Goal: Task Accomplishment & Management: Manage account settings

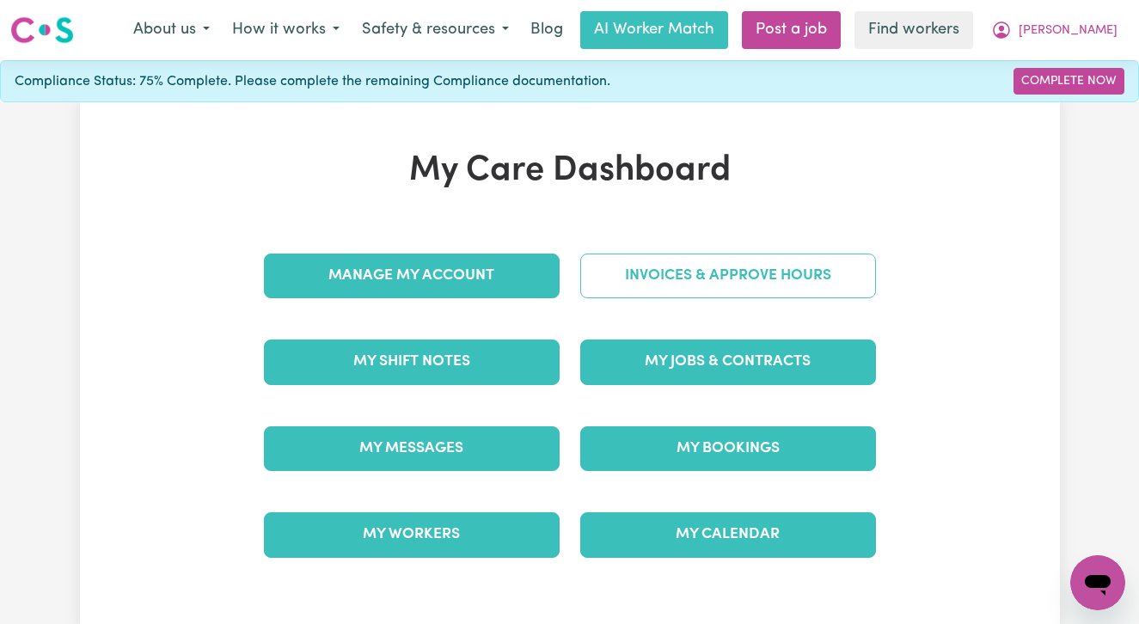
click at [826, 261] on link "Invoices & Approve Hours" at bounding box center [728, 276] width 296 height 45
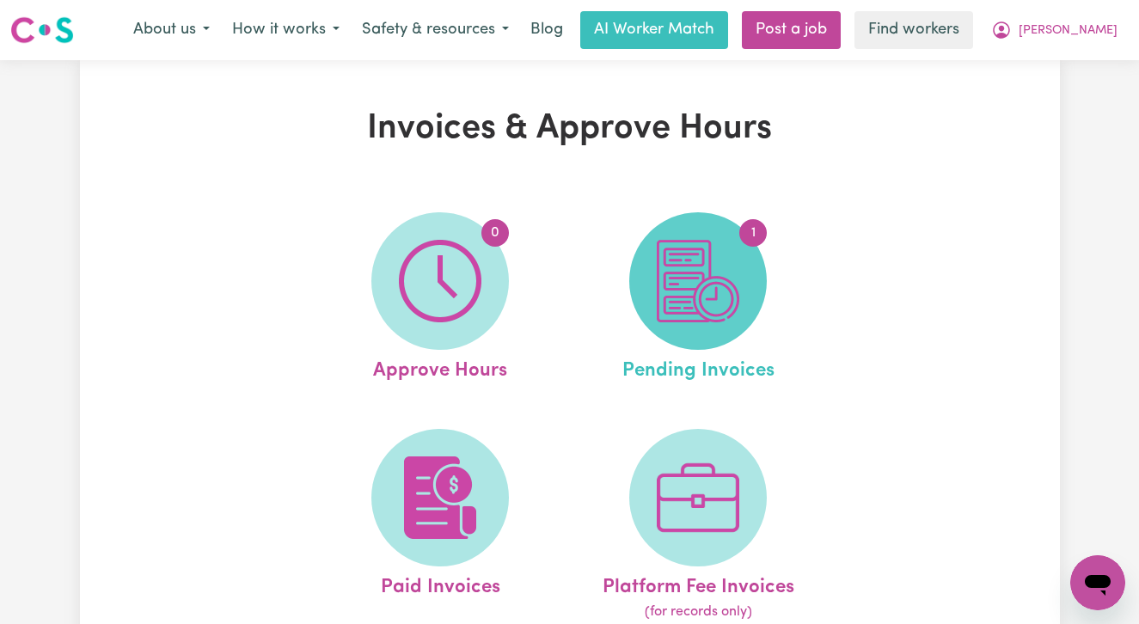
click at [718, 309] on img at bounding box center [698, 281] width 83 height 83
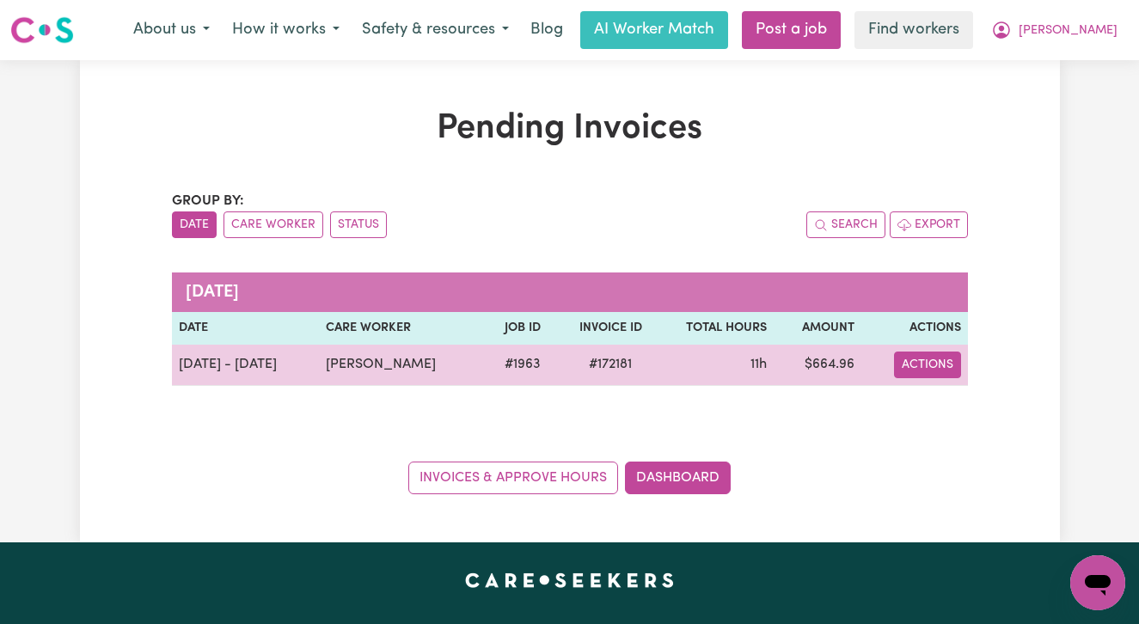
click at [925, 360] on button "Actions" at bounding box center [927, 365] width 67 height 27
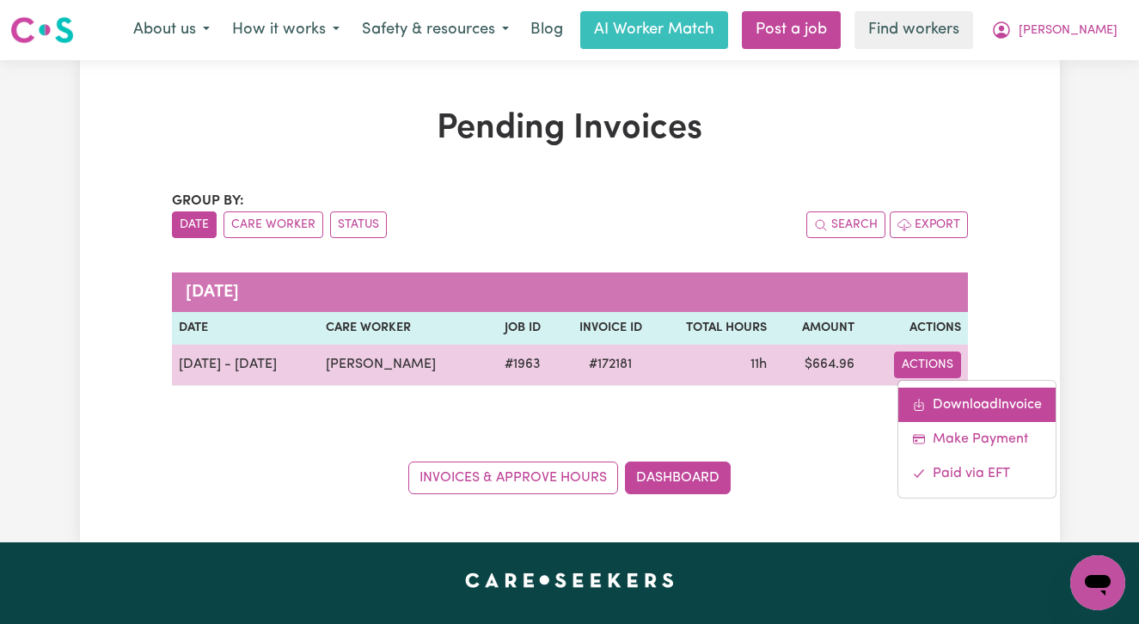
click at [929, 402] on link "Download Invoice" at bounding box center [976, 405] width 157 height 34
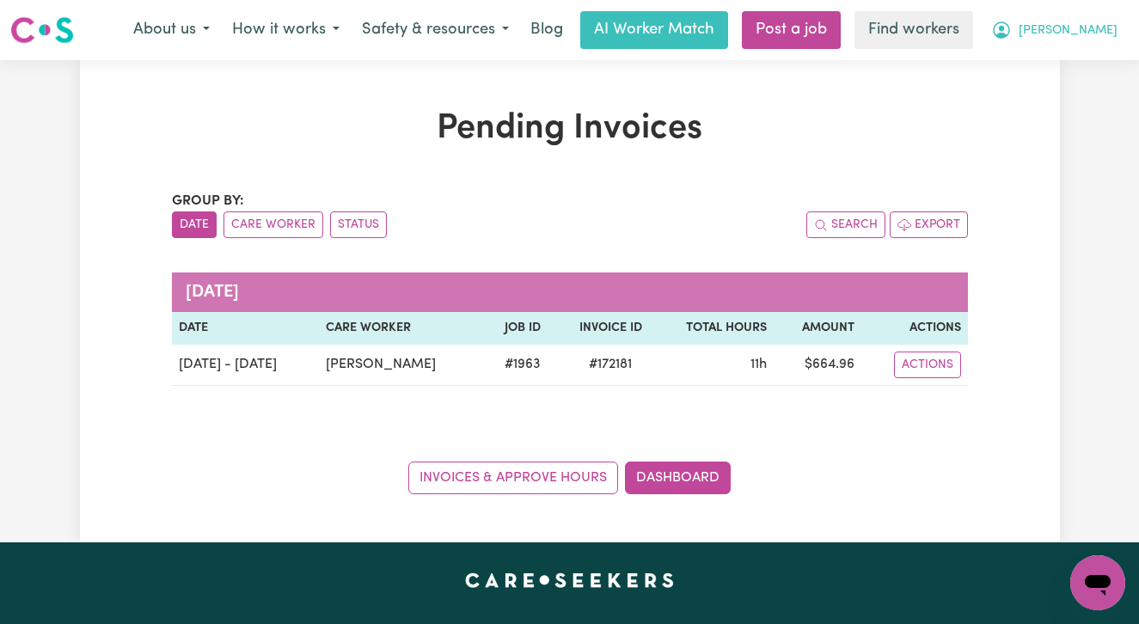
click at [1104, 22] on span "[PERSON_NAME]" at bounding box center [1067, 30] width 99 height 19
click at [1082, 68] on link "My Dashboard" at bounding box center [1060, 67] width 136 height 33
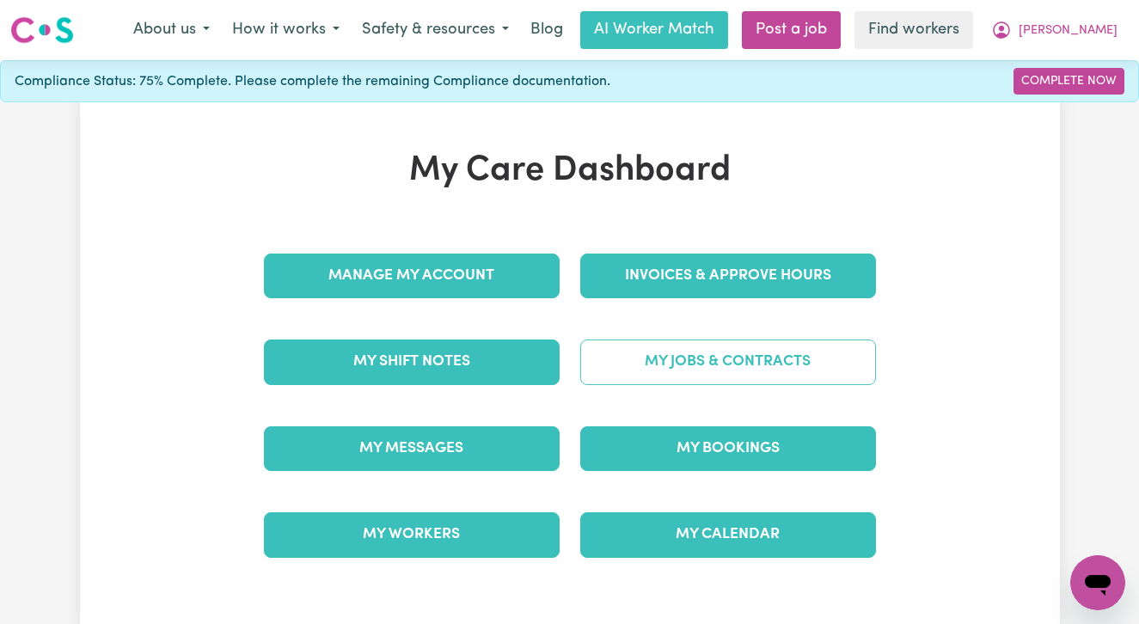
click at [714, 369] on link "My Jobs & Contracts" at bounding box center [728, 361] width 296 height 45
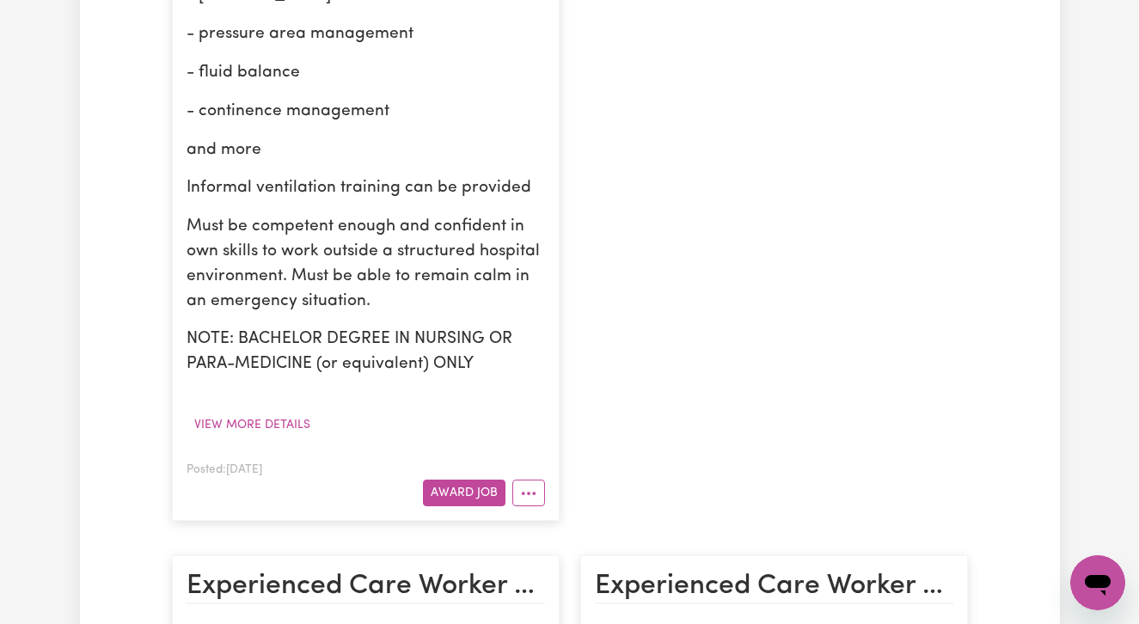
scroll to position [927, 0]
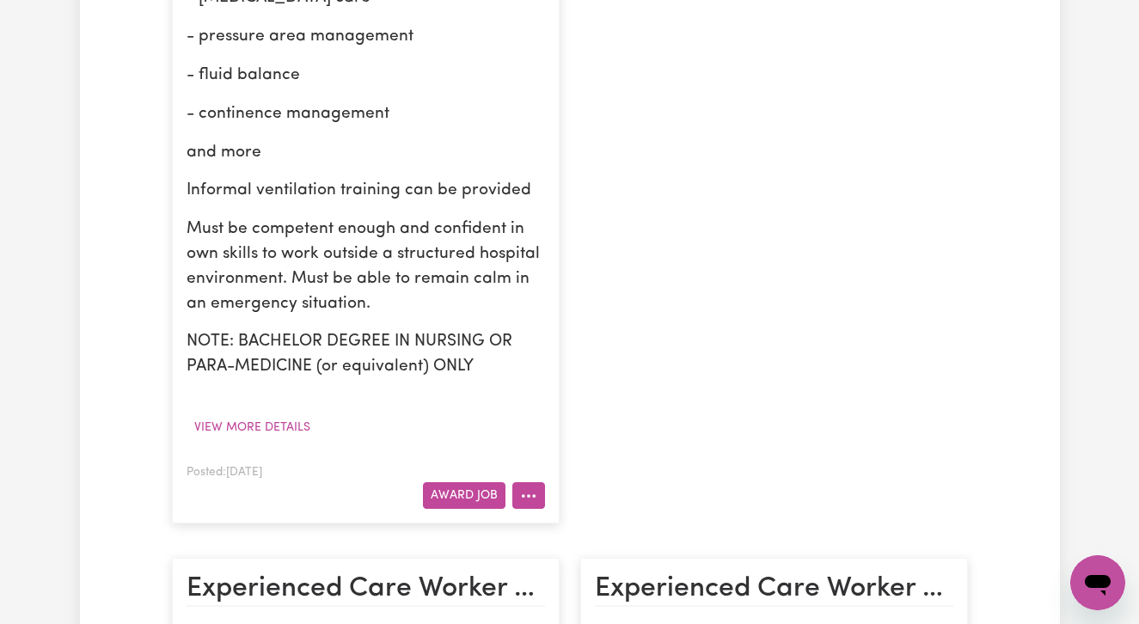
click at [530, 482] on button "More options" at bounding box center [528, 495] width 33 height 27
click at [725, 425] on div "Support Worker Required to Assist Community Access BITTERN , [GEOGRAPHIC_DATA] …" at bounding box center [774, 17] width 408 height 1045
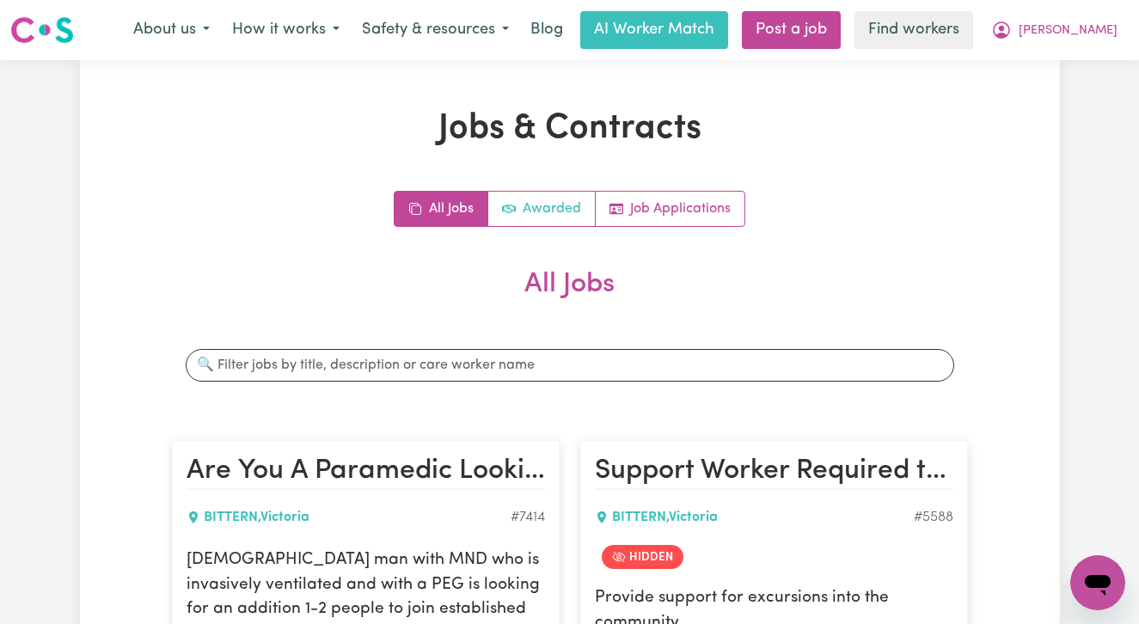
click at [551, 210] on link "Awarded" at bounding box center [541, 209] width 107 height 34
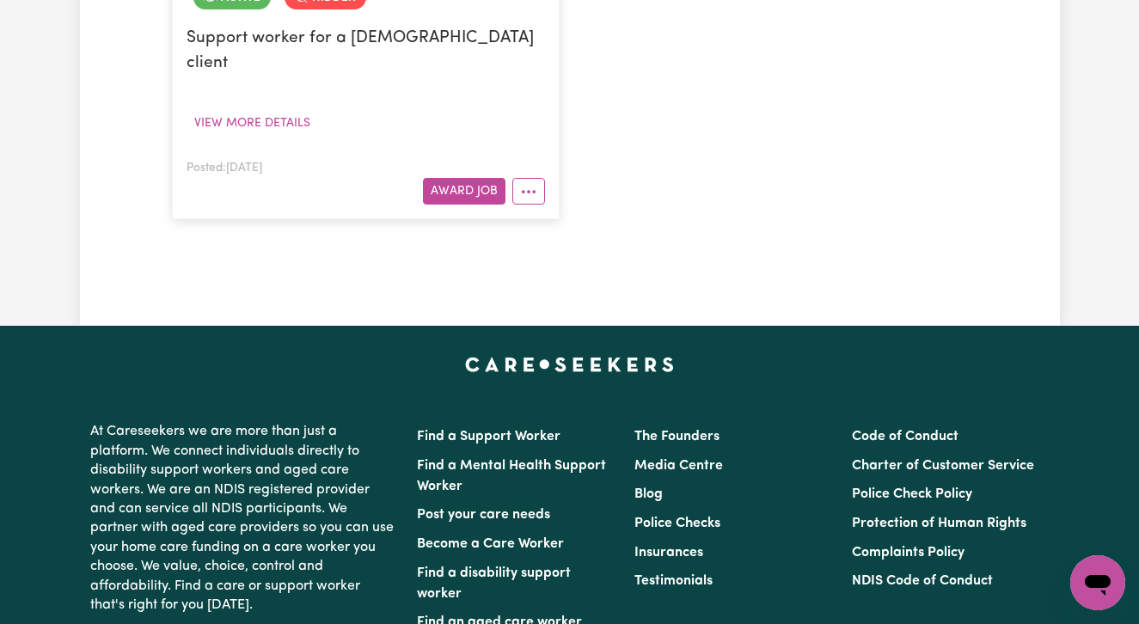
scroll to position [406, 0]
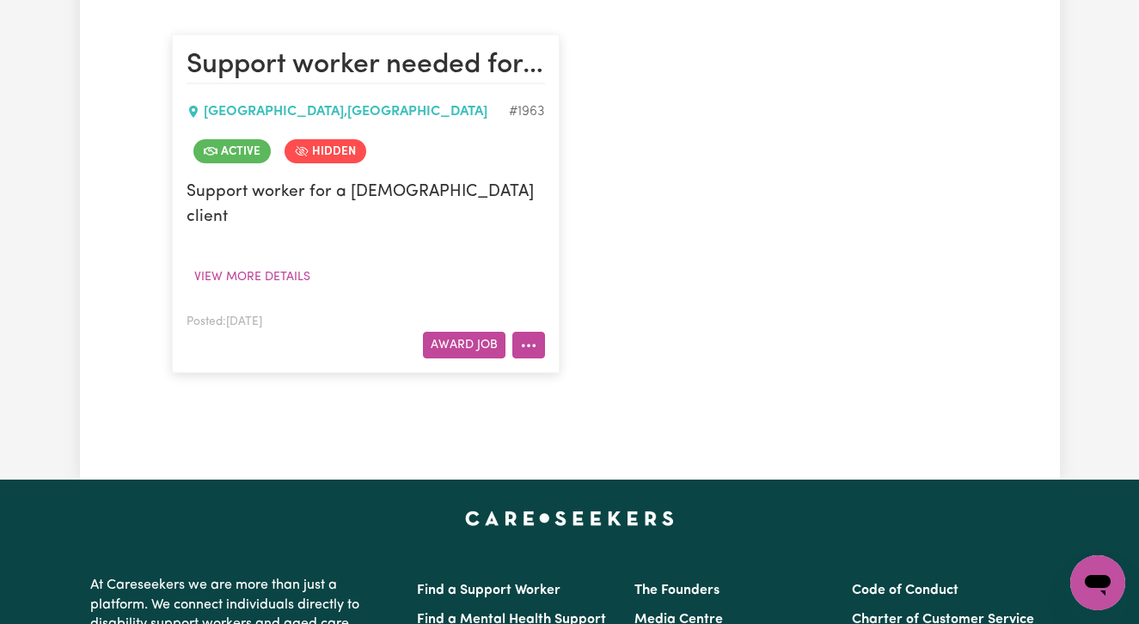
click at [529, 337] on icon "More options" at bounding box center [528, 345] width 17 height 17
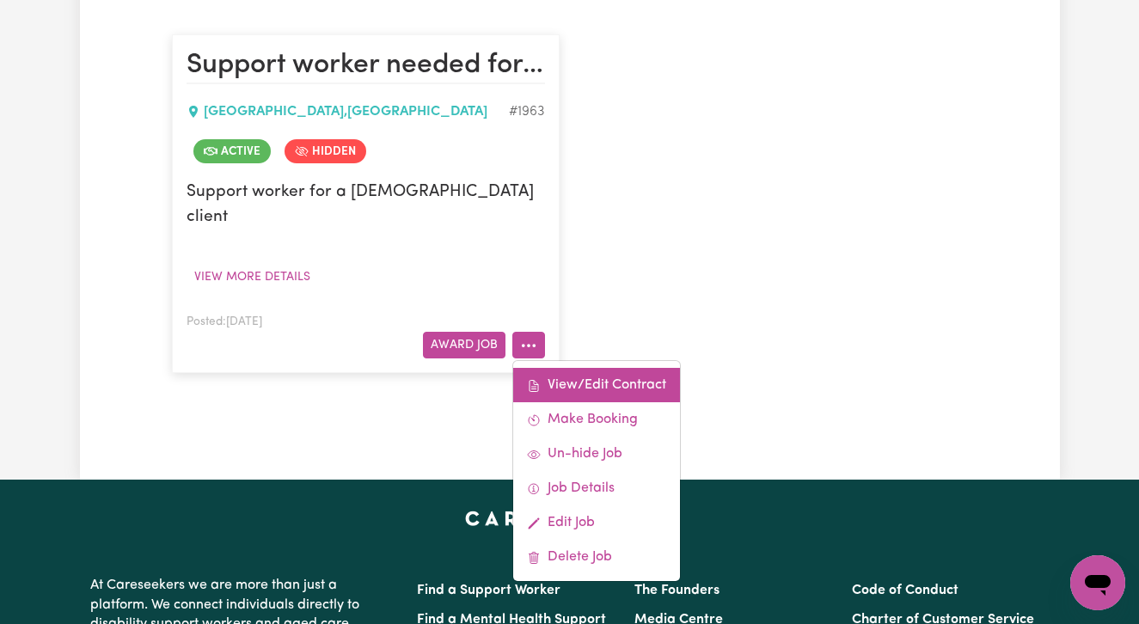
click at [552, 368] on link "View/Edit Contract" at bounding box center [596, 385] width 167 height 34
select select "WEEKDAY_DAYTIME"
select select "ASSISTANCE_SELF_CARE"
select select "ONE"
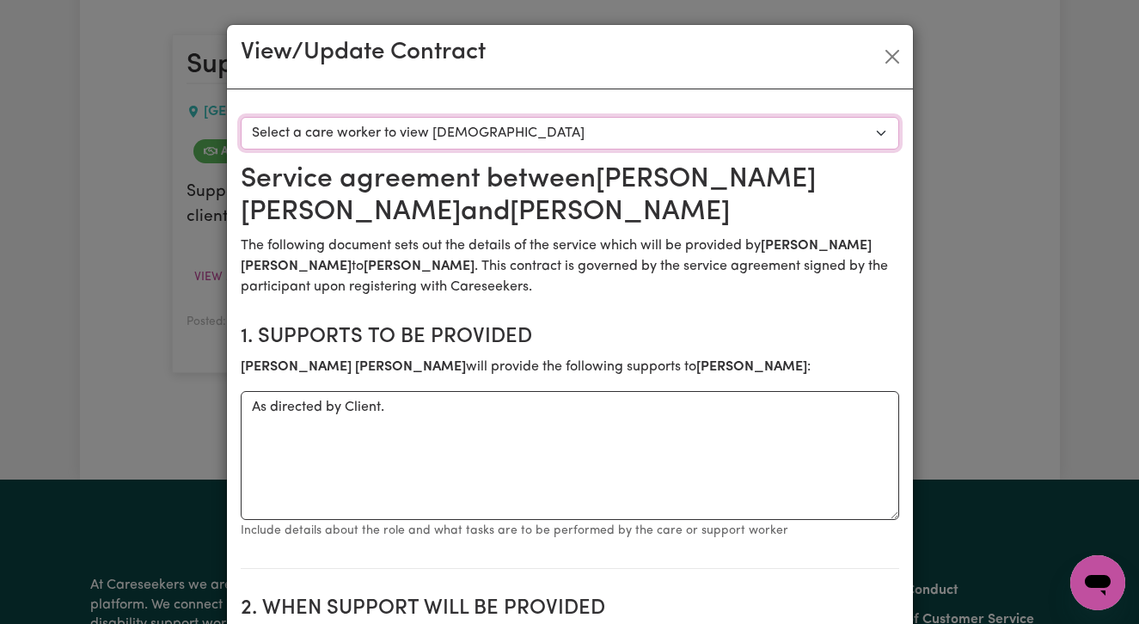
click at [454, 136] on select "Select a care worker to view [DEMOGRAPHIC_DATA] #1418 - [PERSON_NAME] (contract…" at bounding box center [570, 133] width 658 height 33
select select "1297"
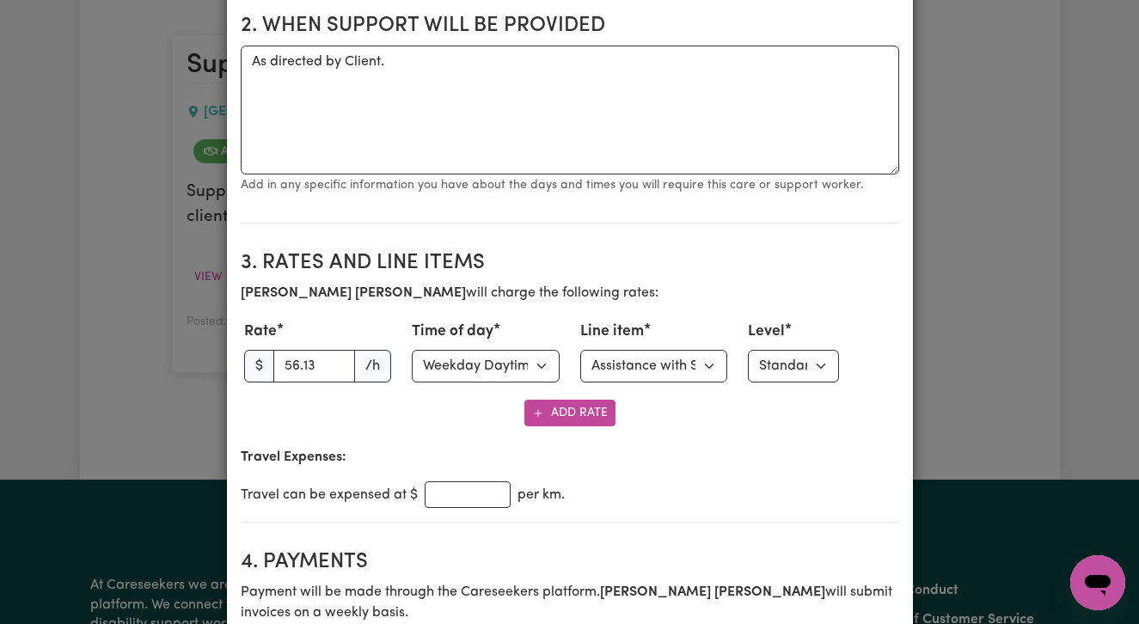
scroll to position [602, 0]
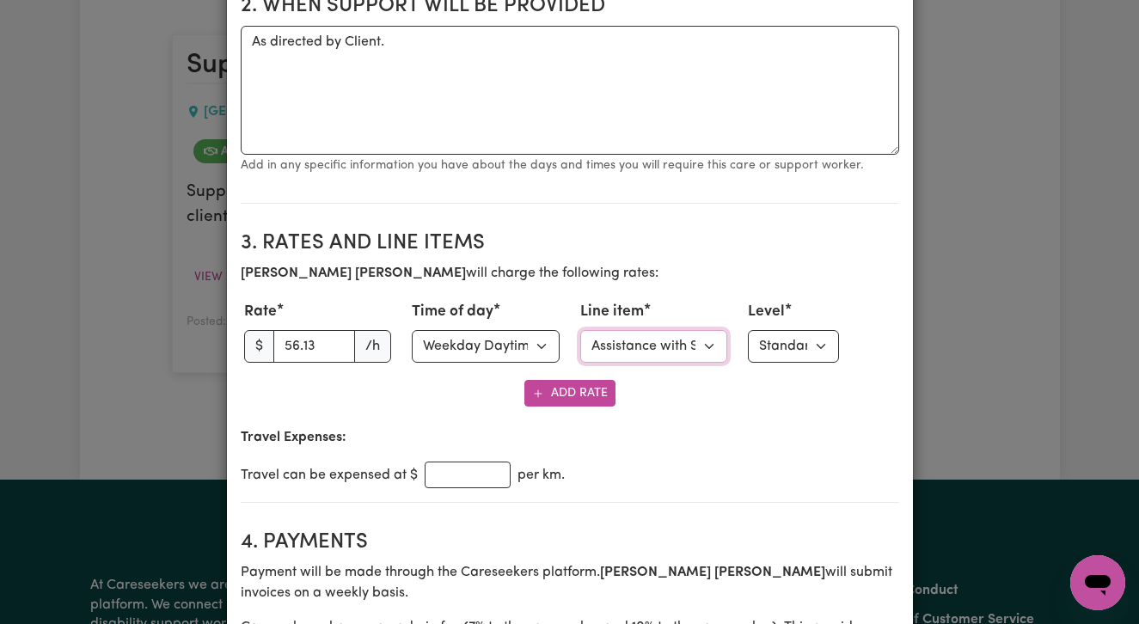
click at [705, 346] on select "Select line item Assistance with Self Care Activities Assistance with personal …" at bounding box center [654, 346] width 148 height 33
select select "OTHER"
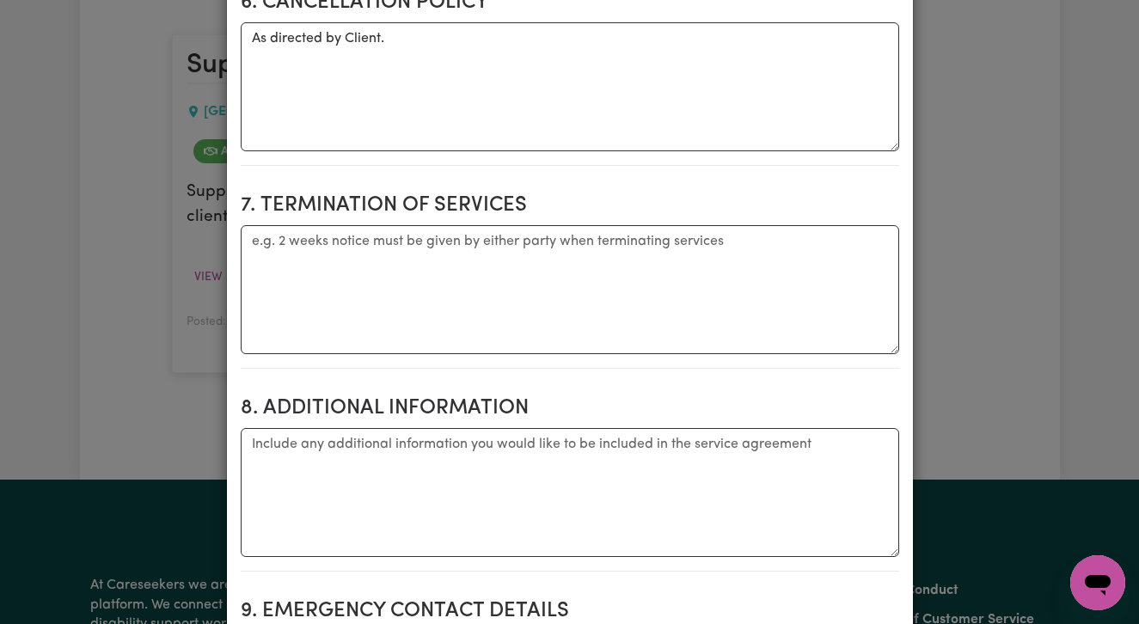
scroll to position [1776, 0]
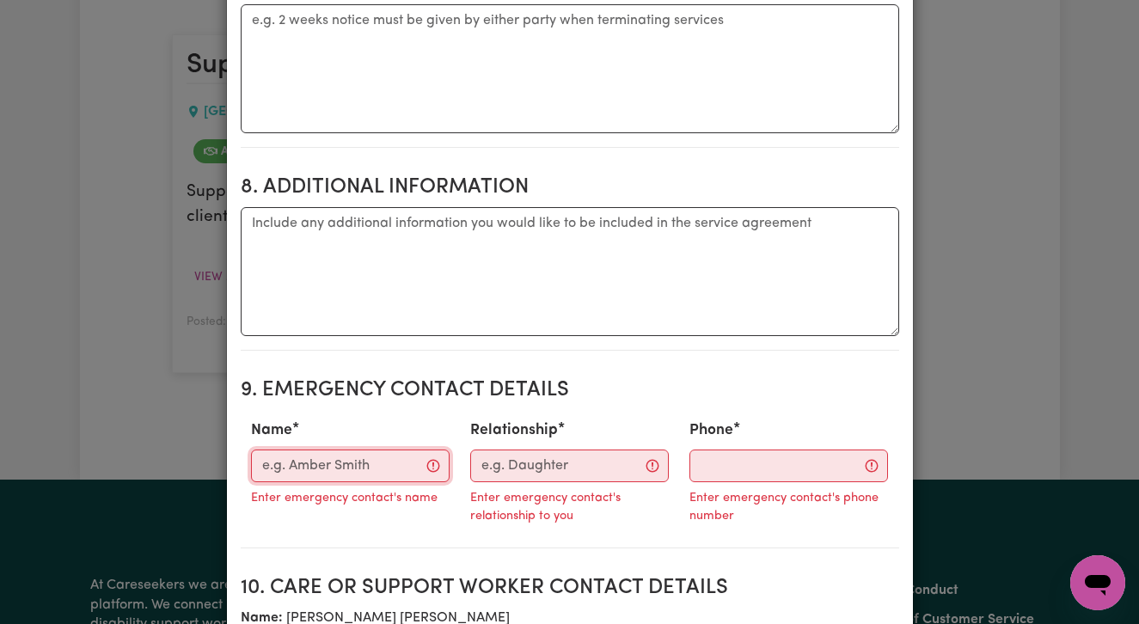
click at [298, 470] on input "Name" at bounding box center [350, 466] width 199 height 33
click at [974, 303] on div "View/Update Contract Select a contract to view Select a care worker to view [DE…" at bounding box center [569, 312] width 1139 height 624
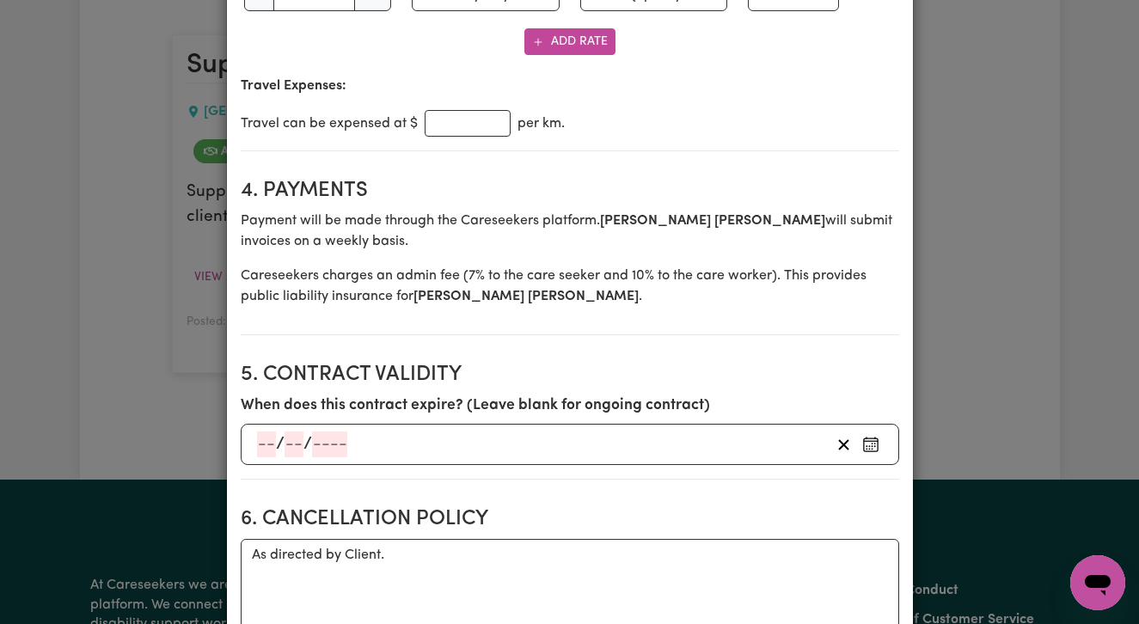
scroll to position [0, 0]
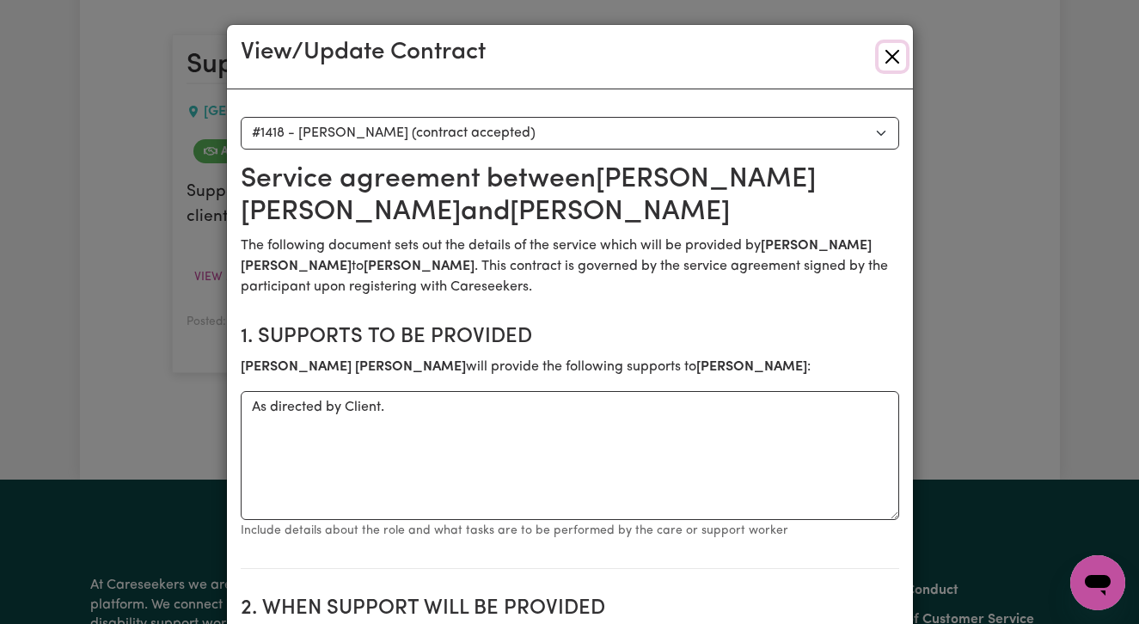
click at [900, 54] on button "Close" at bounding box center [892, 57] width 28 height 28
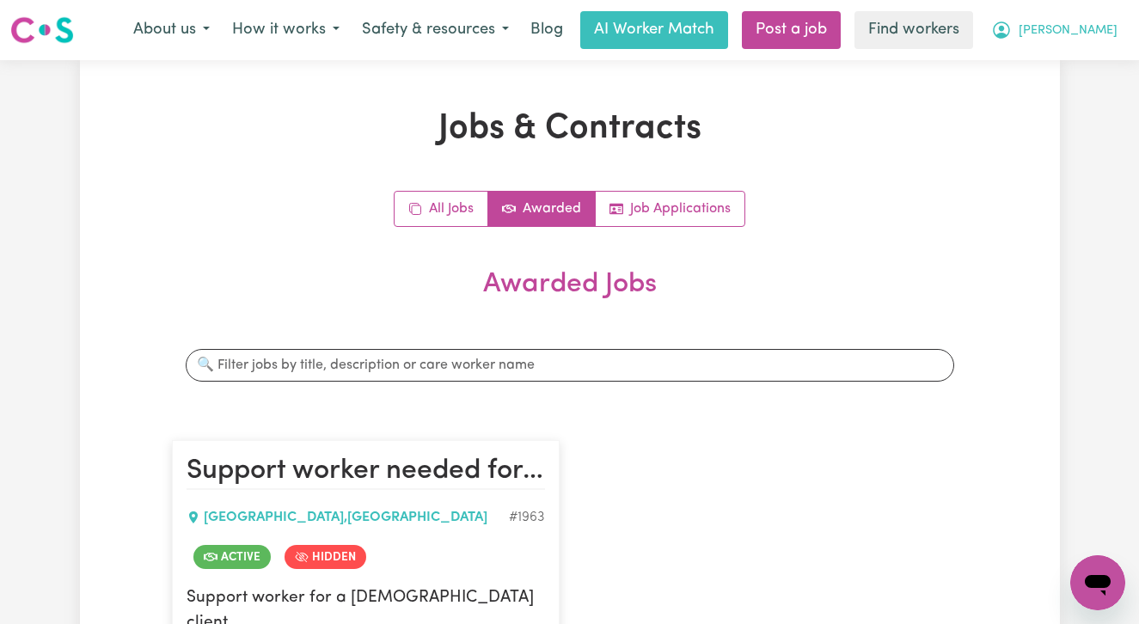
click at [1106, 39] on span "[PERSON_NAME]" at bounding box center [1067, 30] width 99 height 19
click at [1104, 60] on link "My Dashboard" at bounding box center [1060, 67] width 136 height 33
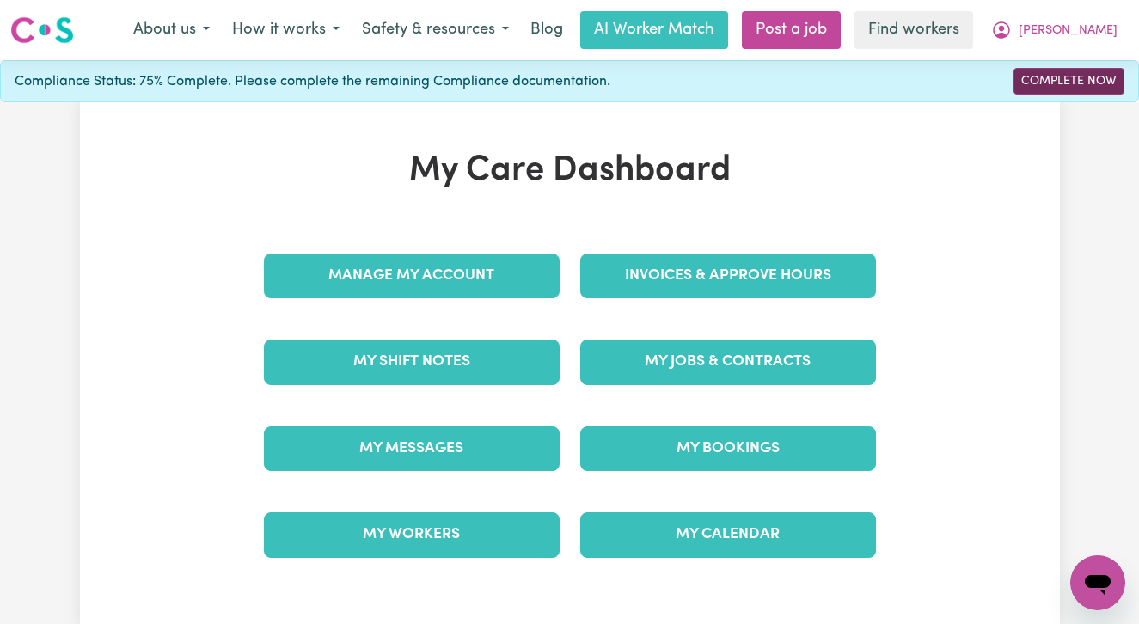
click at [1043, 73] on link "Complete Now" at bounding box center [1068, 81] width 111 height 27
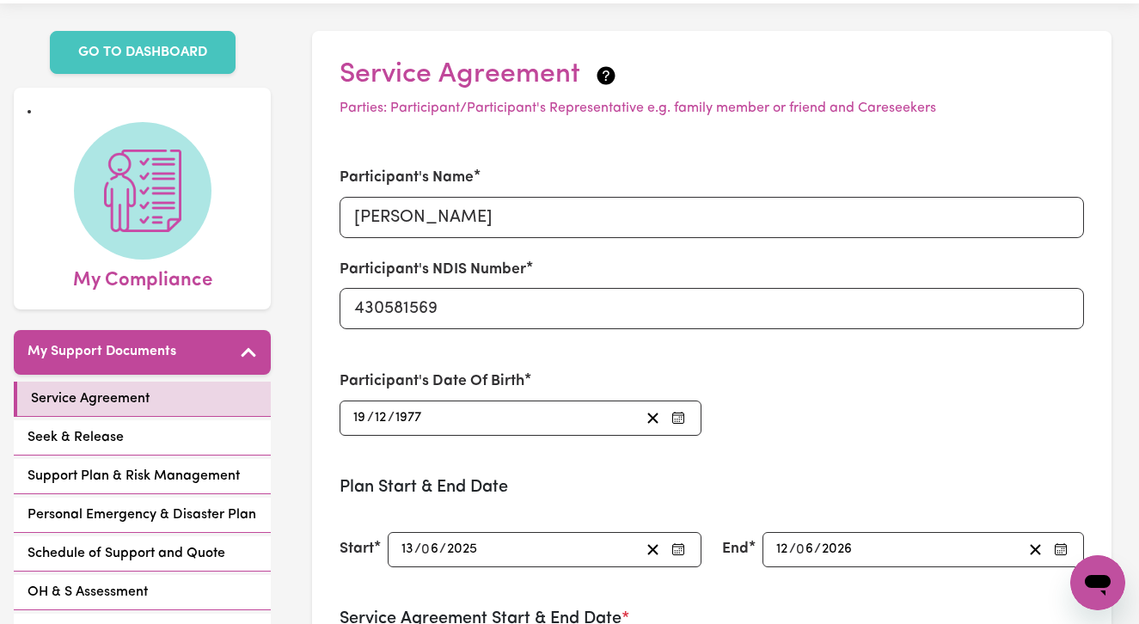
scroll to position [61, 0]
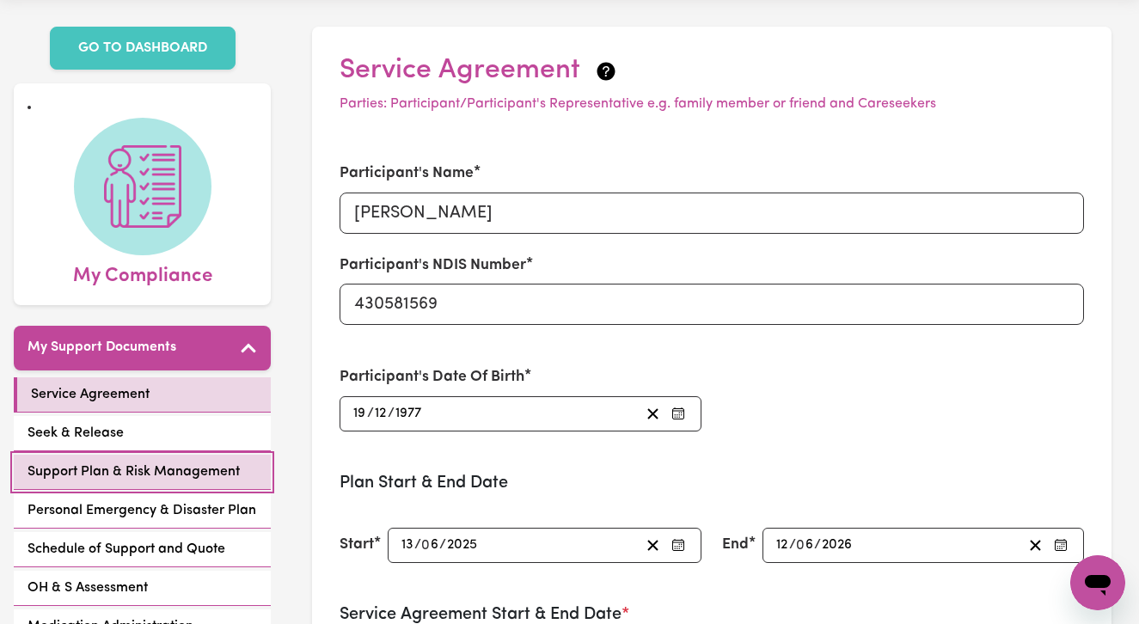
click at [107, 475] on span "Support Plan & Risk Management" at bounding box center [134, 472] width 212 height 21
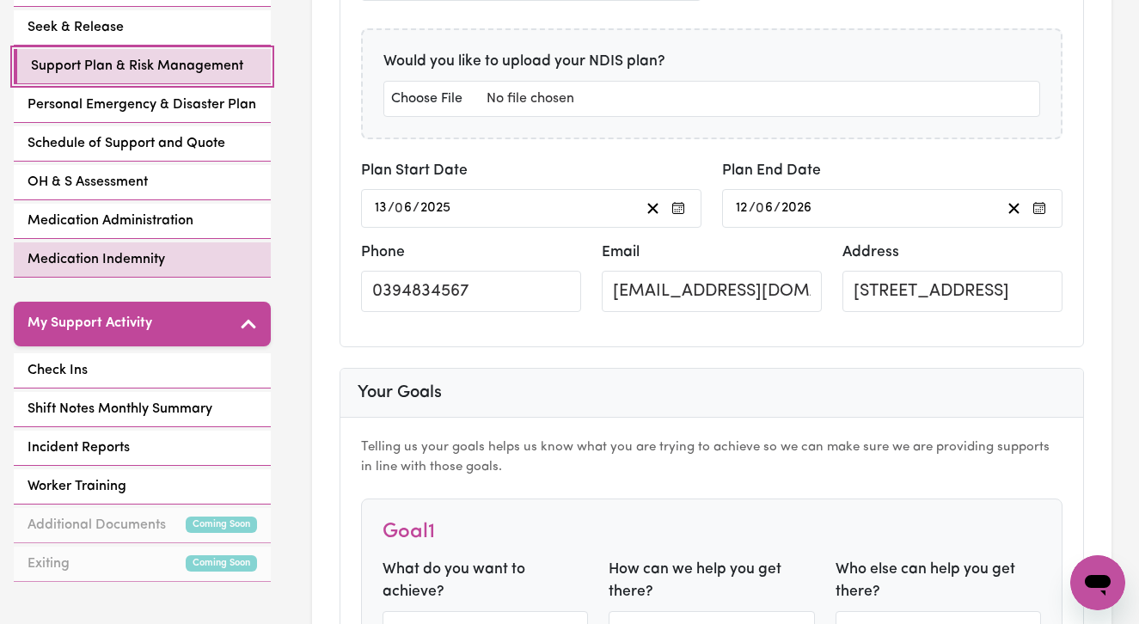
scroll to position [422, 0]
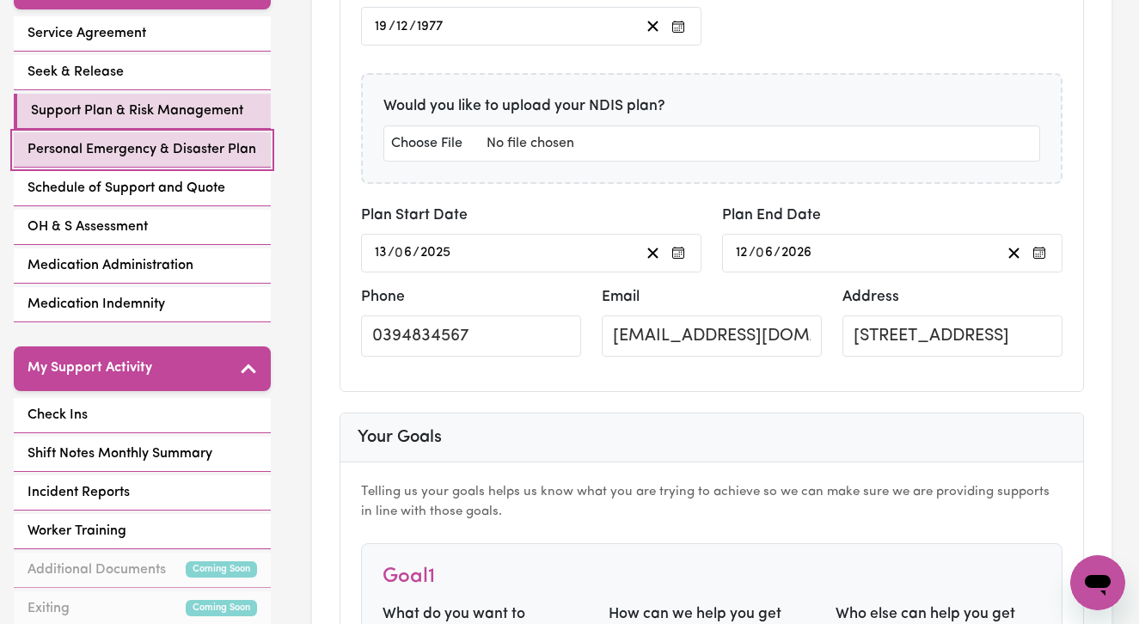
click at [134, 143] on span "Personal Emergency & Disaster Plan" at bounding box center [142, 149] width 229 height 21
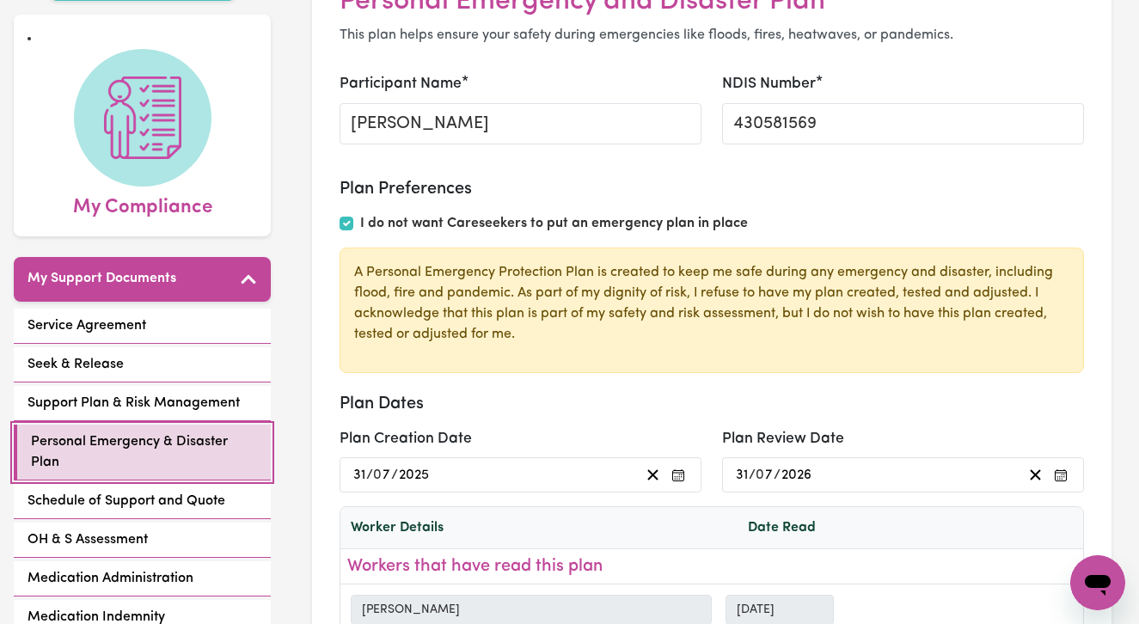
scroll to position [73, 0]
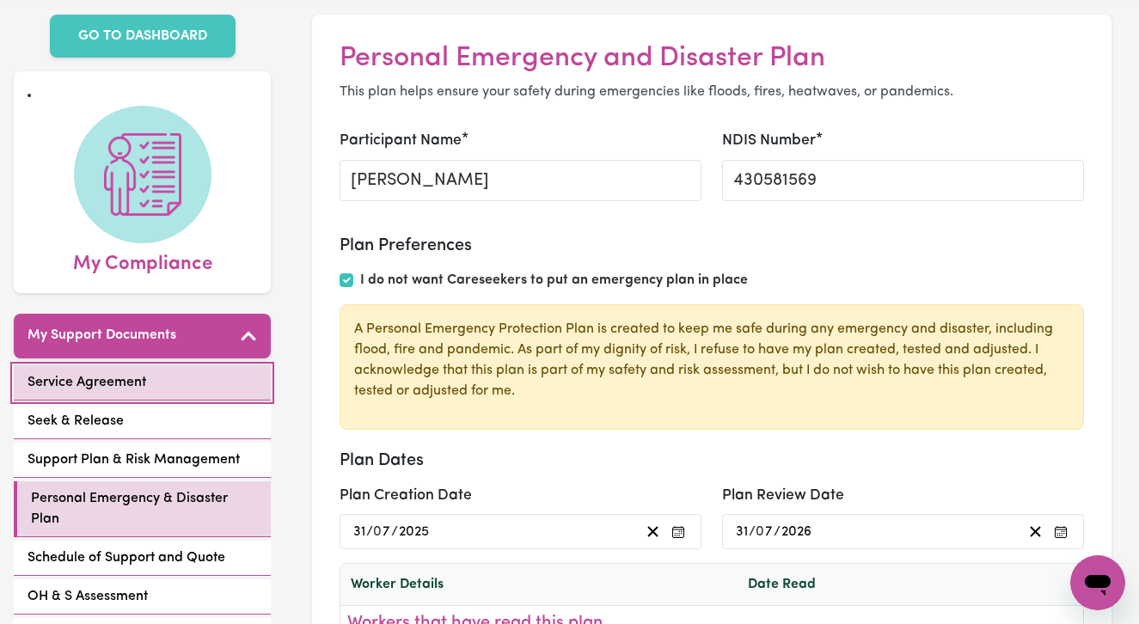
click at [149, 392] on link "Service Agreement" at bounding box center [142, 382] width 257 height 35
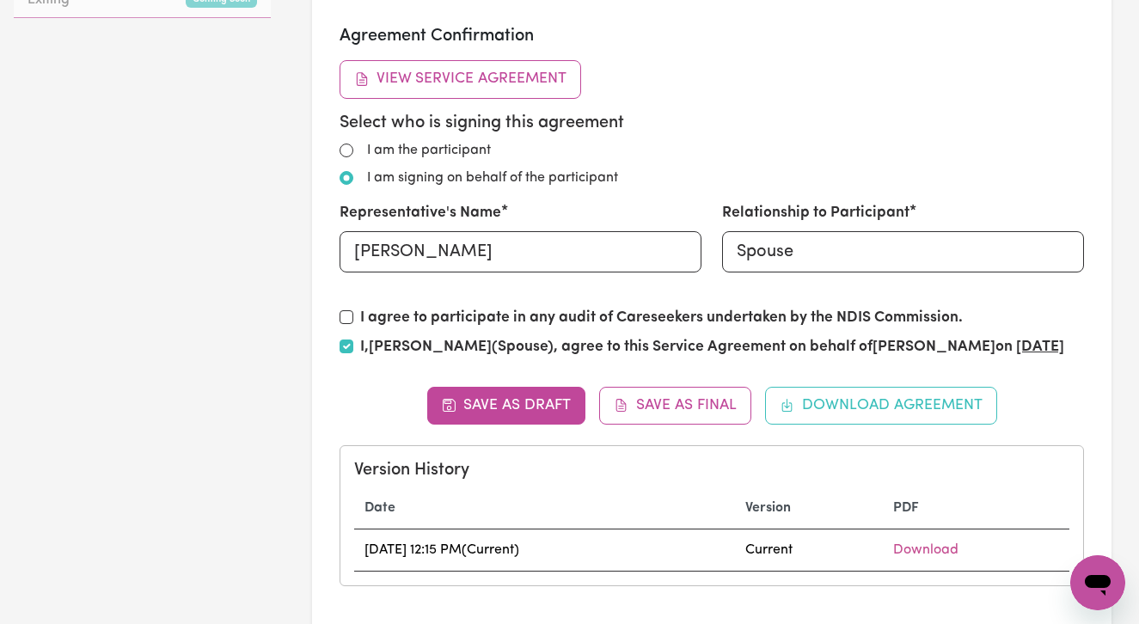
scroll to position [1007, 0]
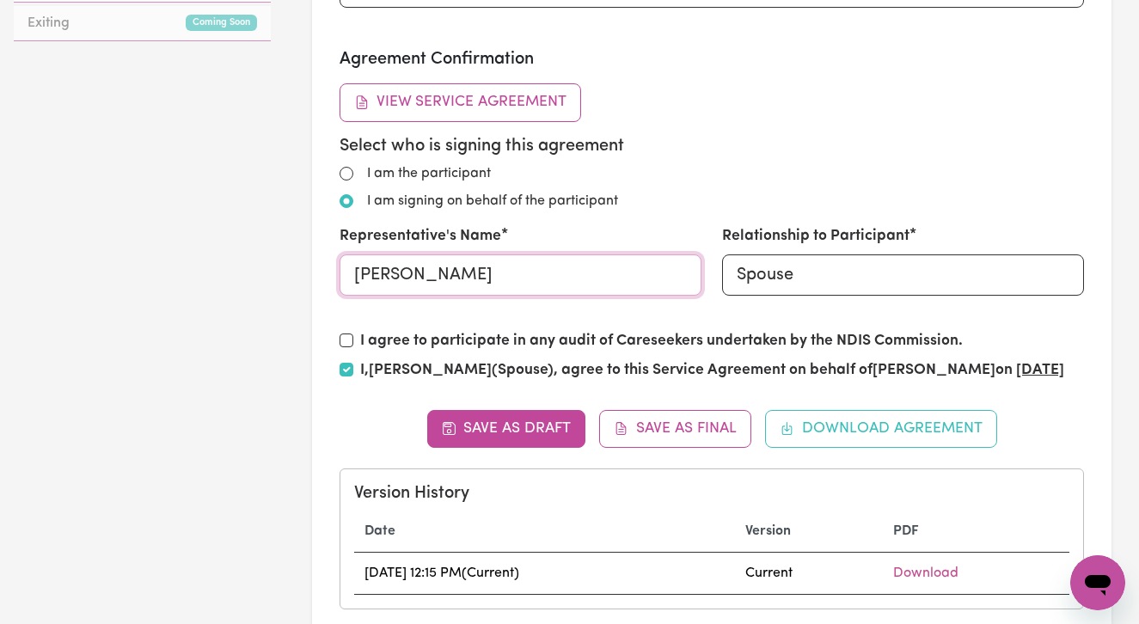
drag, startPoint x: 610, startPoint y: 278, endPoint x: 335, endPoint y: 275, distance: 275.0
click at [335, 275] on div "Representative's Name [PERSON_NAME]" at bounding box center [520, 267] width 382 height 84
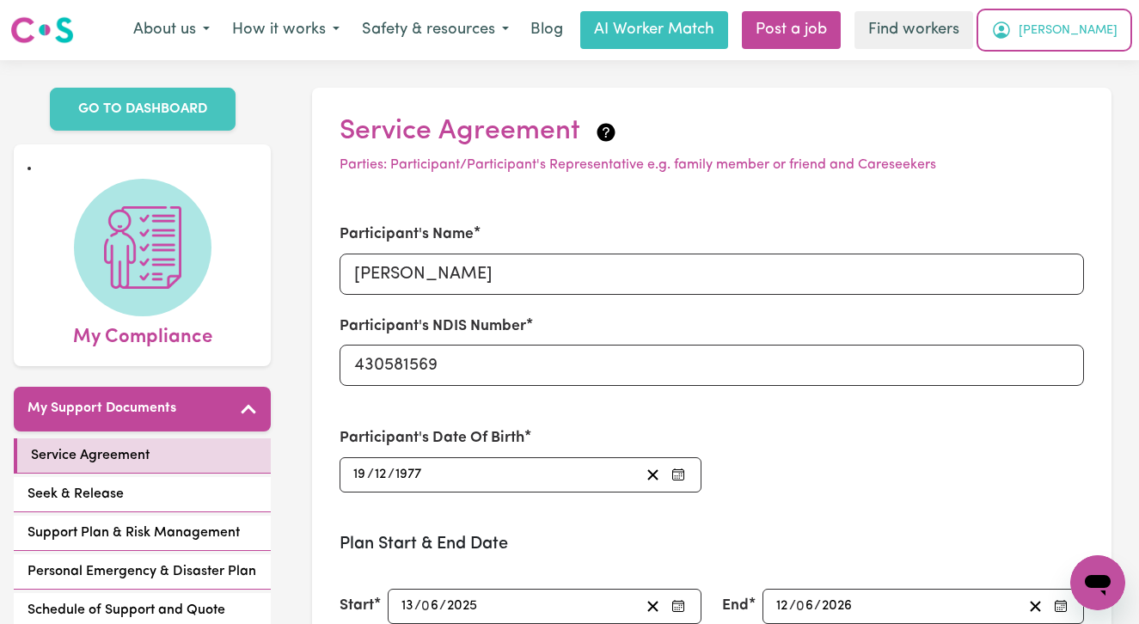
click at [1097, 31] on button "[PERSON_NAME]" at bounding box center [1054, 30] width 149 height 36
click at [1097, 55] on link "My Dashboard" at bounding box center [1060, 67] width 136 height 33
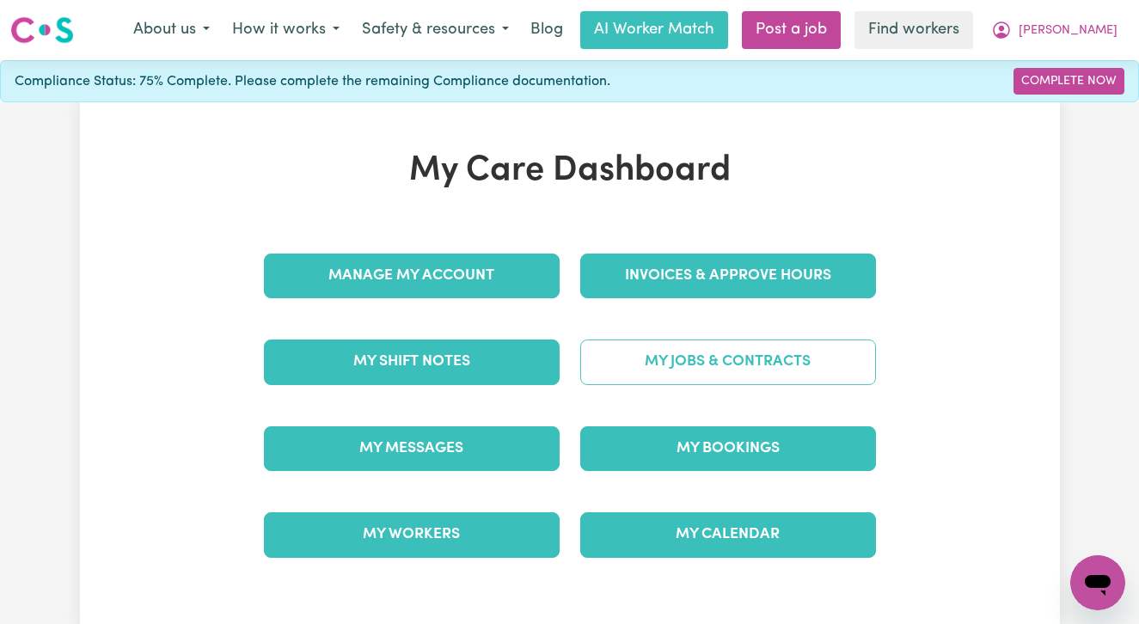
click at [672, 363] on link "My Jobs & Contracts" at bounding box center [728, 361] width 296 height 45
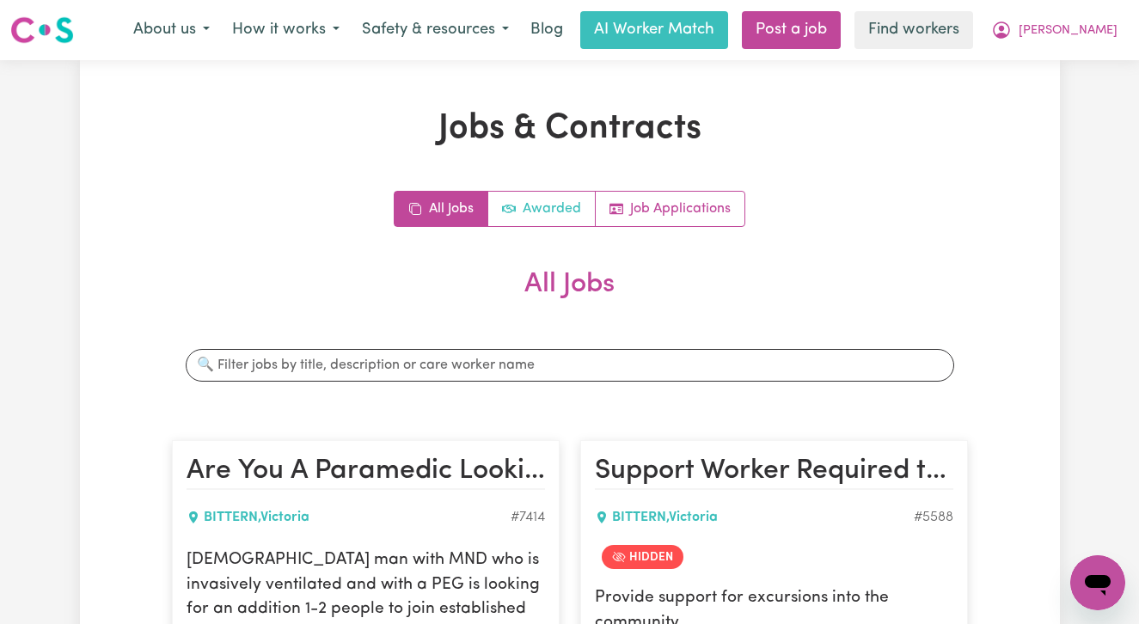
click at [529, 219] on link "Awarded" at bounding box center [541, 209] width 107 height 34
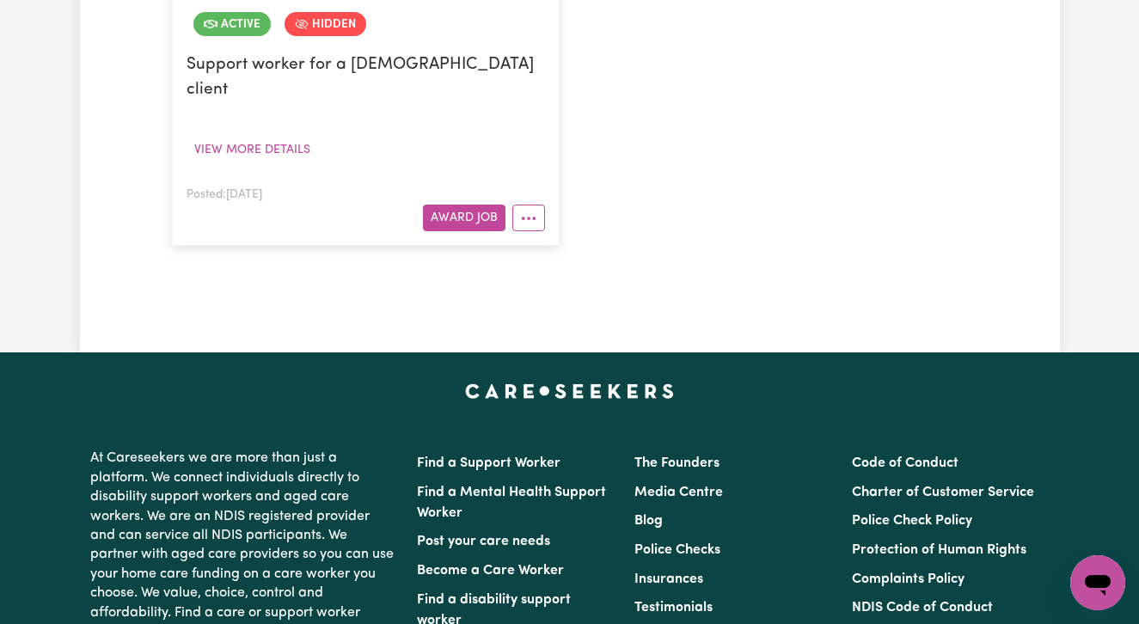
scroll to position [536, 0]
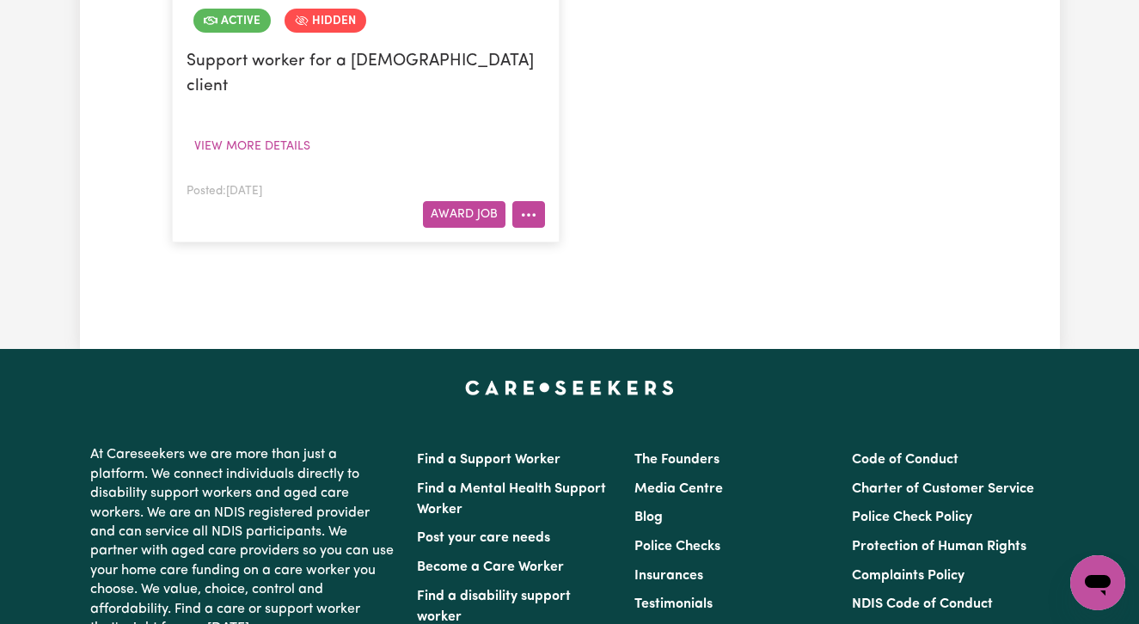
click at [528, 201] on button "More options" at bounding box center [528, 214] width 33 height 27
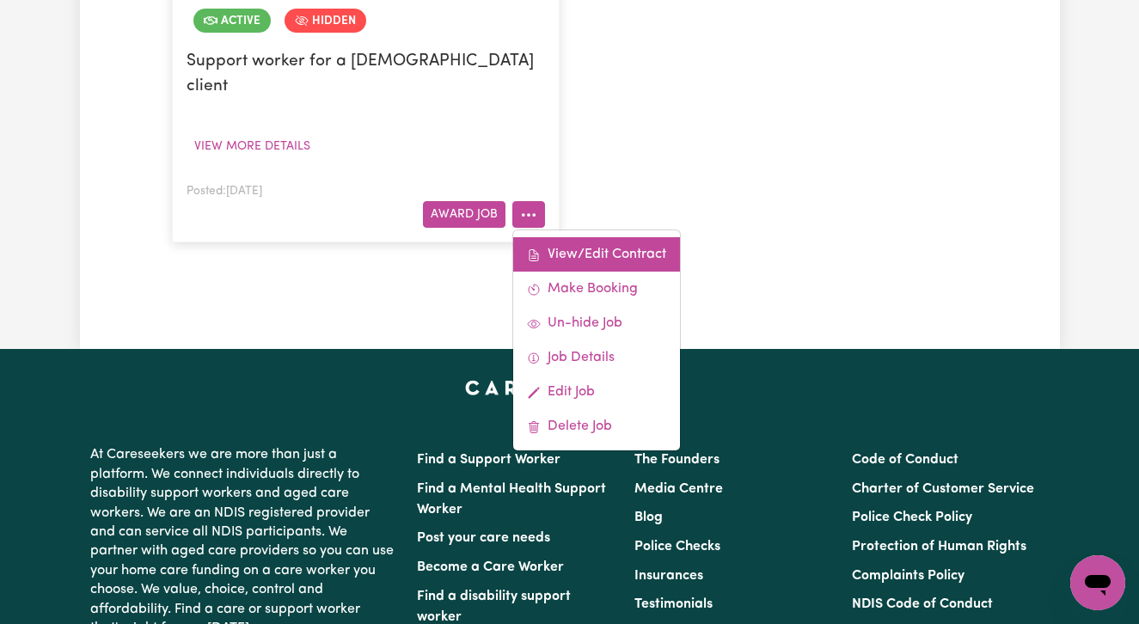
click at [550, 237] on link "View/Edit Contract" at bounding box center [596, 254] width 167 height 34
select select "WEEKDAY_DAYTIME"
select select "ASSISTANCE_SELF_CARE"
select select "ONE"
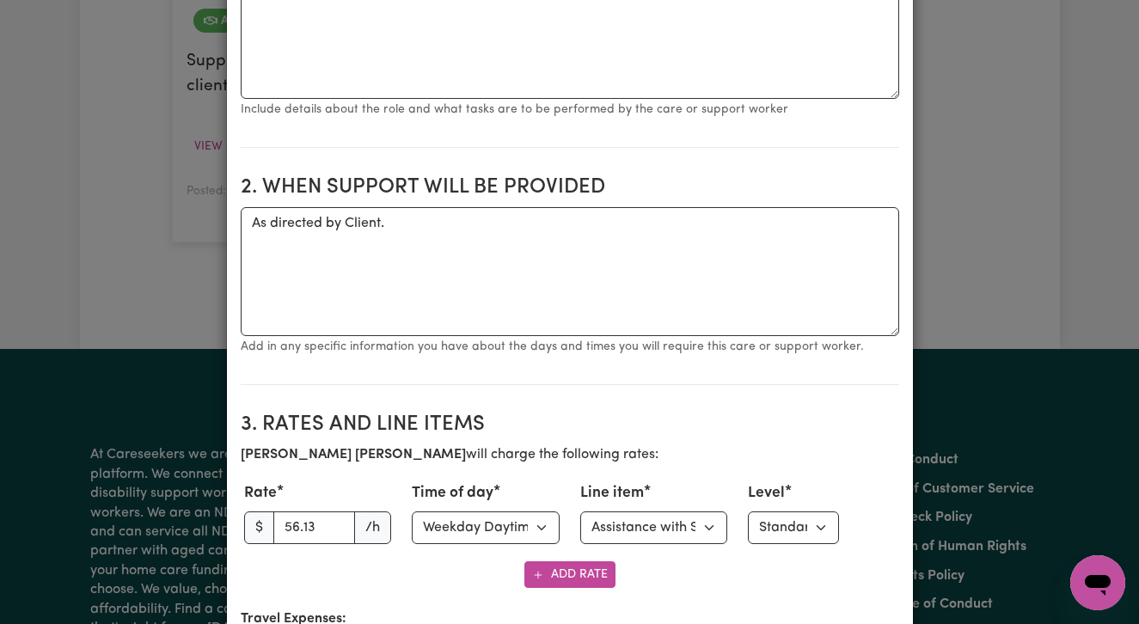
scroll to position [515, 0]
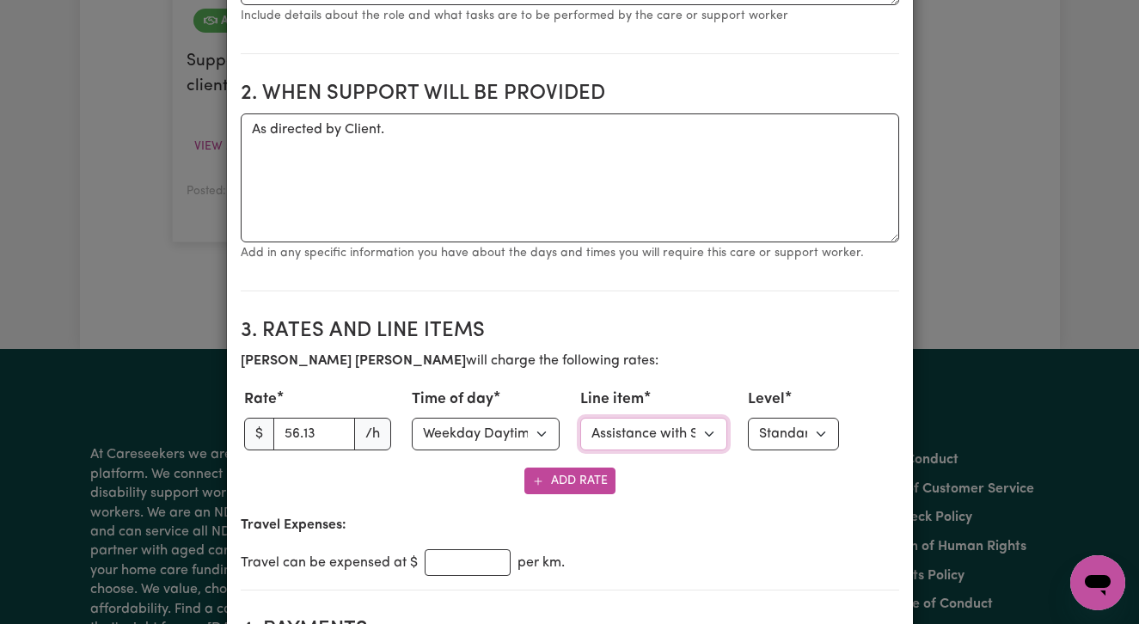
click at [621, 424] on select "Select line item Assistance with Self Care Activities Assistance with personal …" at bounding box center [654, 434] width 148 height 33
select select "OTHER"
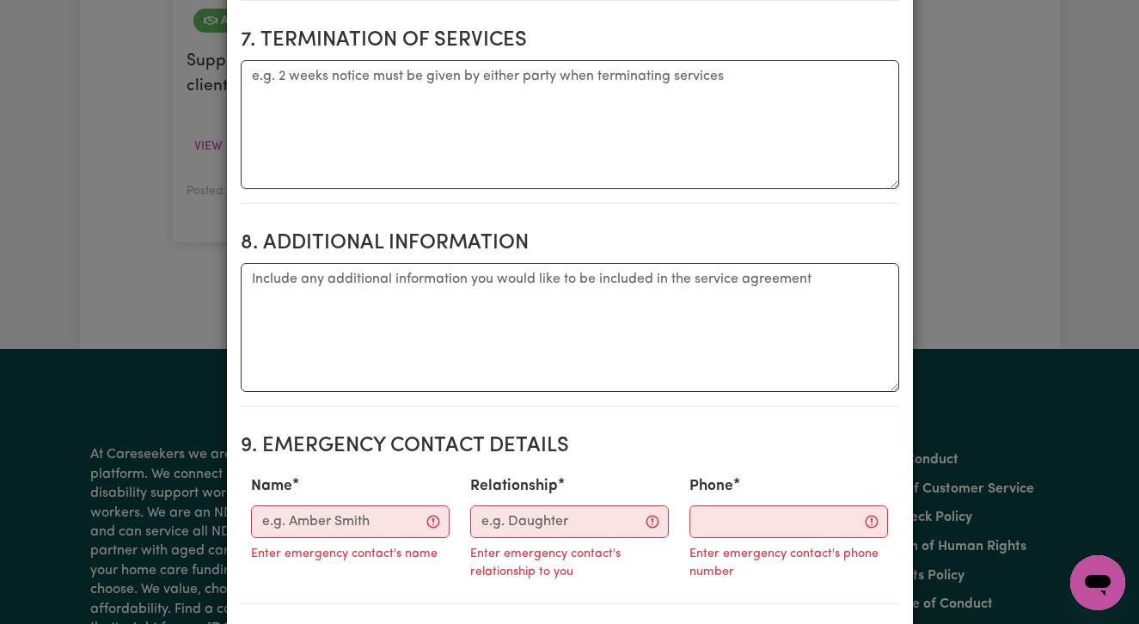
scroll to position [1742, 0]
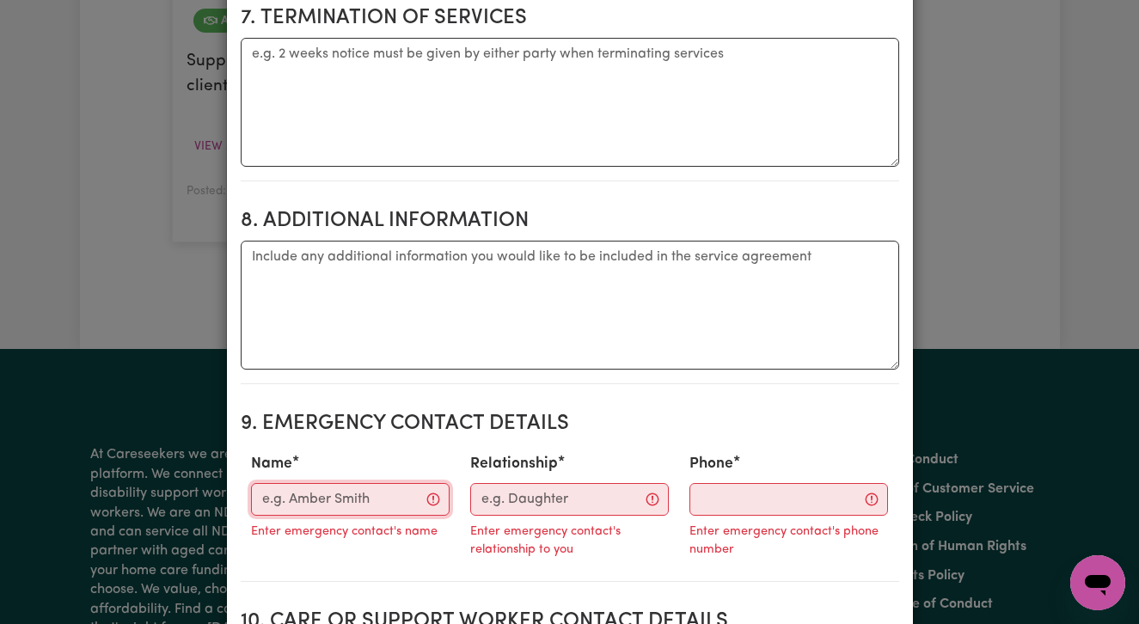
click at [327, 500] on input "Name" at bounding box center [350, 499] width 199 height 33
paste input "[PERSON_NAME]"
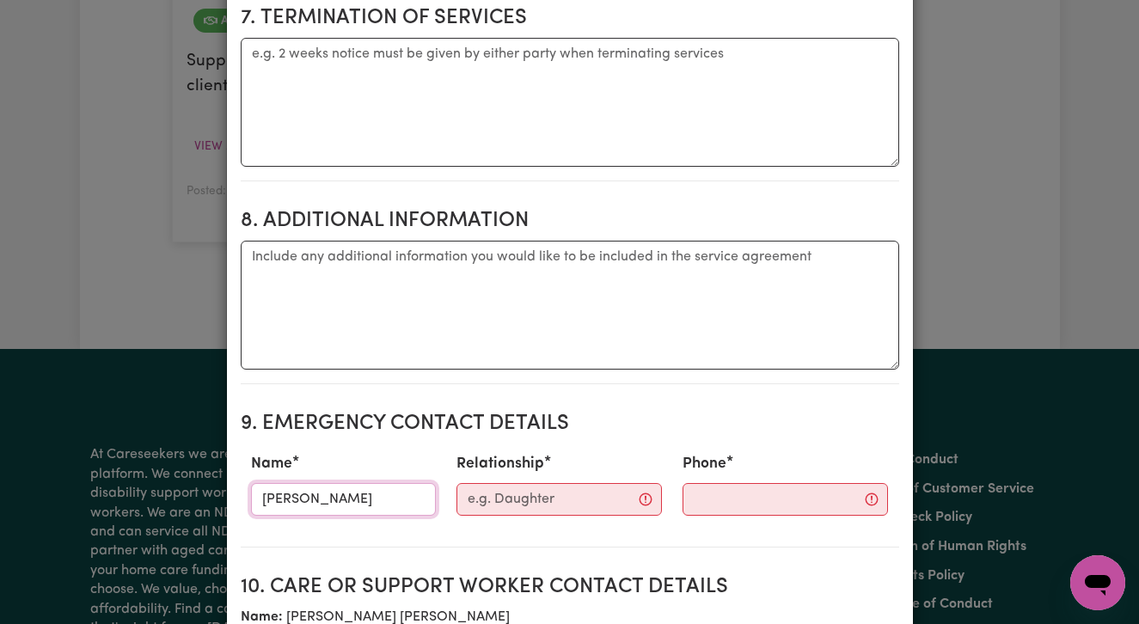
scroll to position [0, 48]
type input "[PERSON_NAME]"
click at [532, 499] on input "Relationship" at bounding box center [558, 499] width 205 height 33
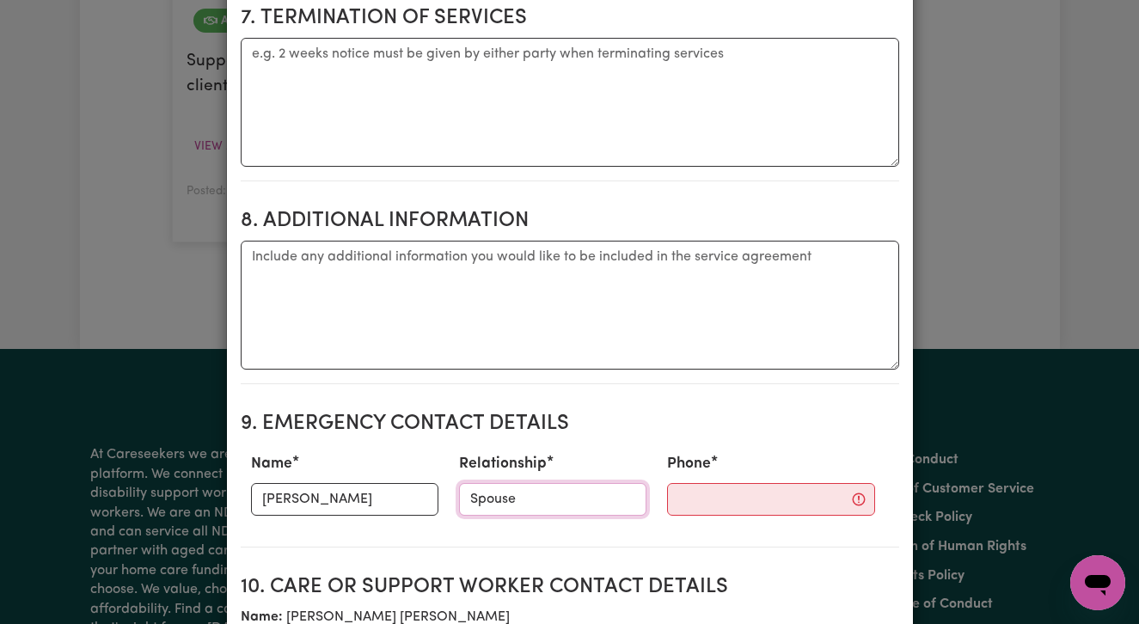
type input "Spouse"
click at [667, 496] on input "Phone" at bounding box center [771, 499] width 208 height 33
paste input "394834567"
type input "394834567"
click at [730, 427] on h2 "9. Emergency Contact Details" at bounding box center [570, 424] width 658 height 25
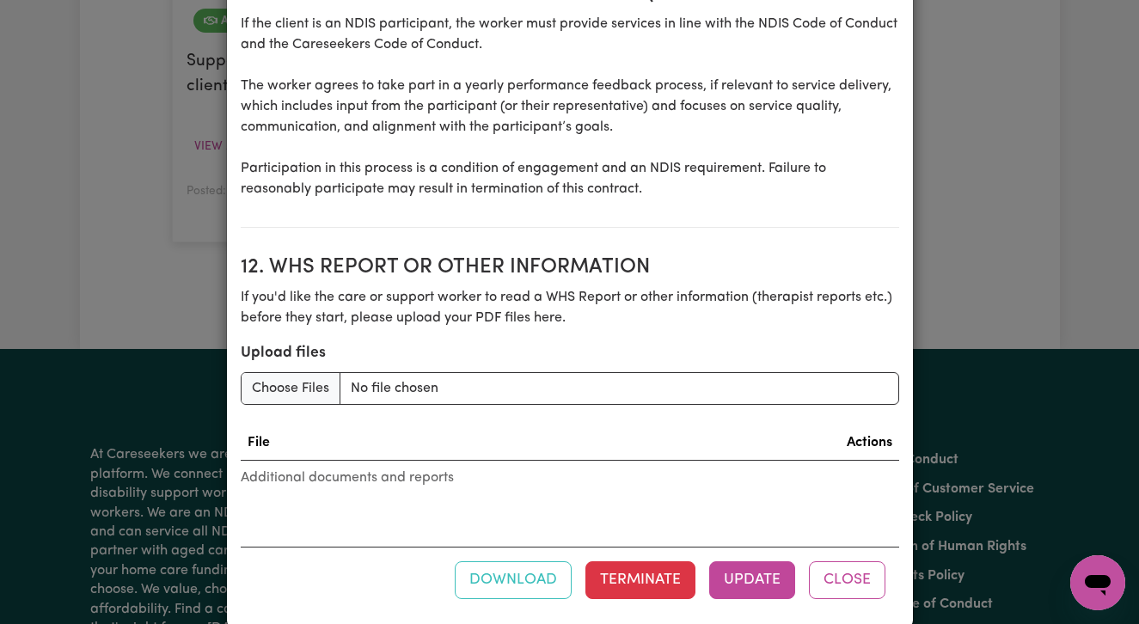
scroll to position [2505, 0]
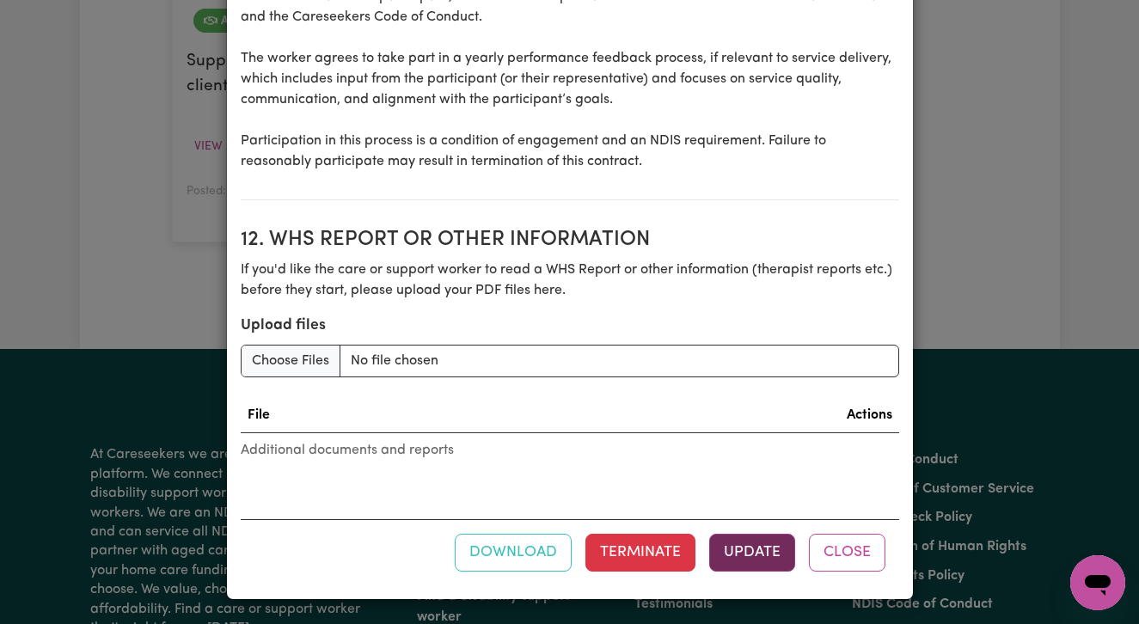
click at [768, 560] on button "Update" at bounding box center [752, 553] width 86 height 38
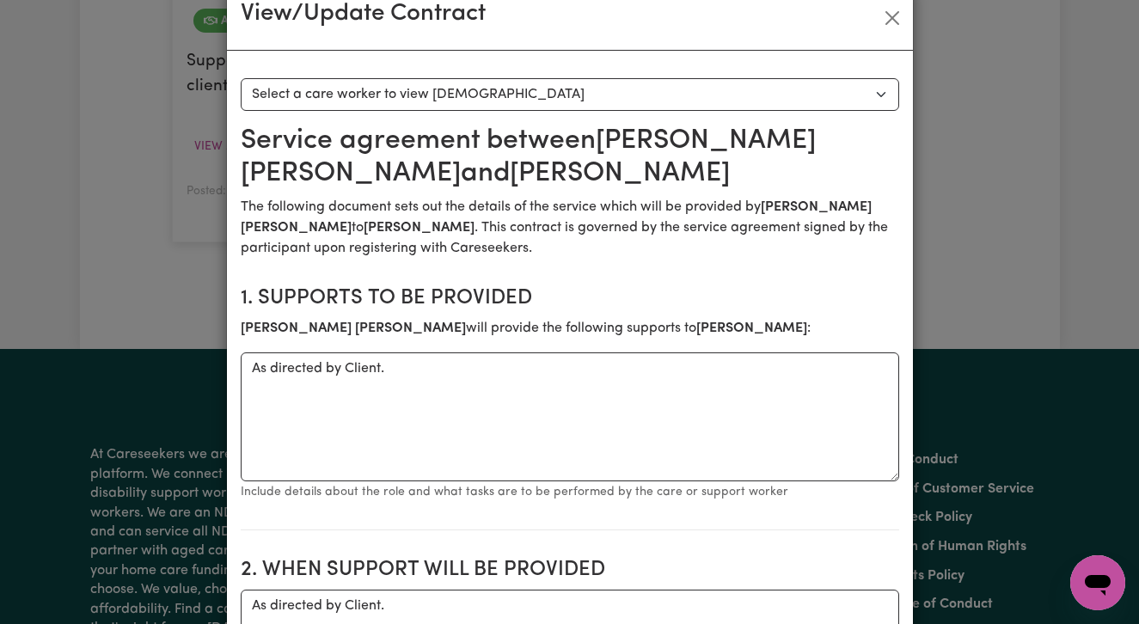
scroll to position [0, 0]
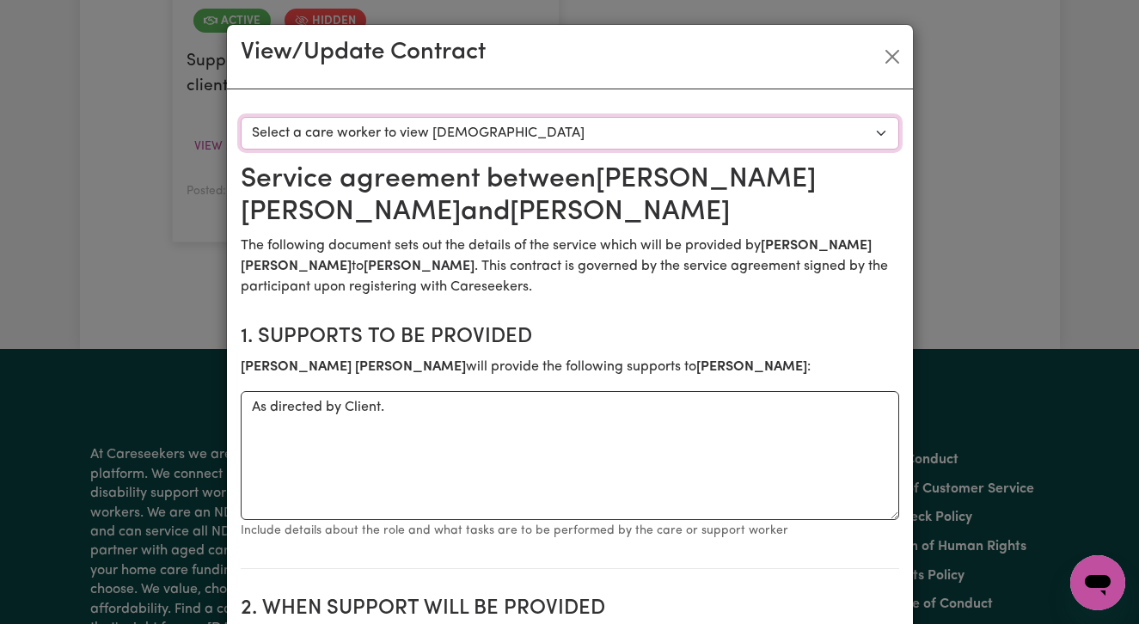
click at [798, 139] on select "Select a care worker to view [DEMOGRAPHIC_DATA] #1418 - [PERSON_NAME] (contract…" at bounding box center [570, 133] width 658 height 33
select select "1297"
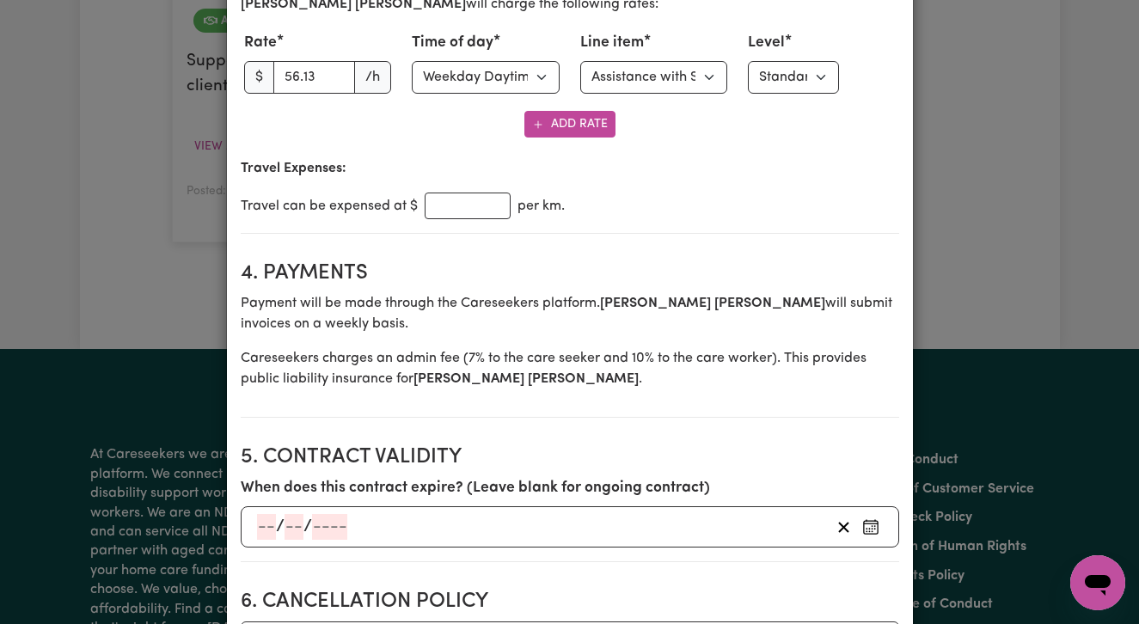
scroll to position [868, 0]
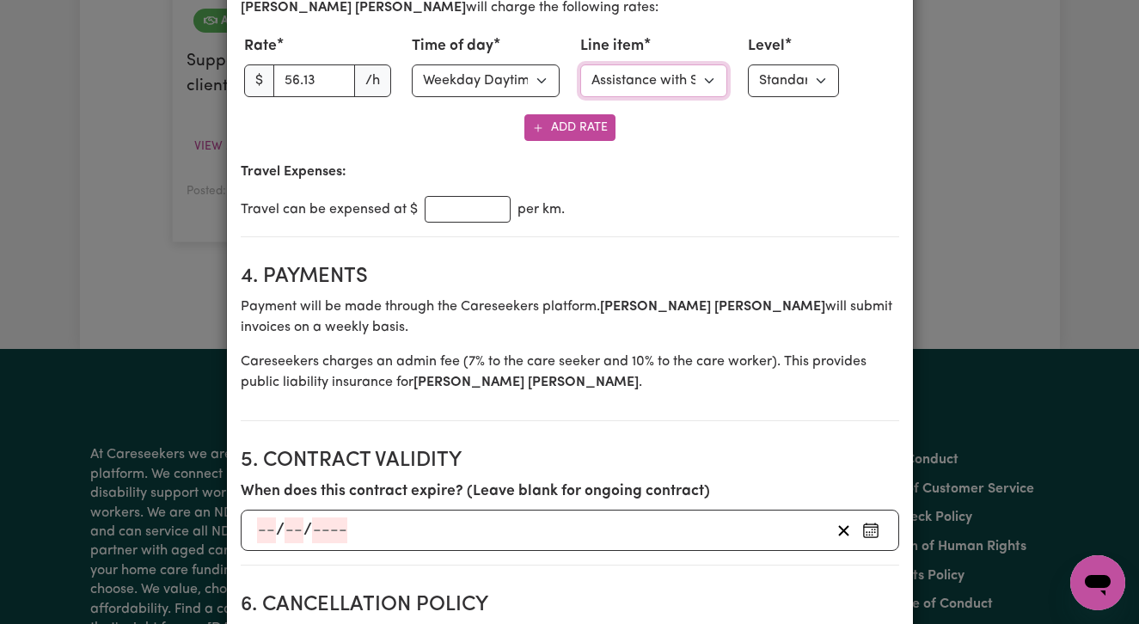
click at [714, 84] on select "Select line item Assistance with Self Care Activities Assistance with personal …" at bounding box center [654, 80] width 148 height 33
select select "OTHER"
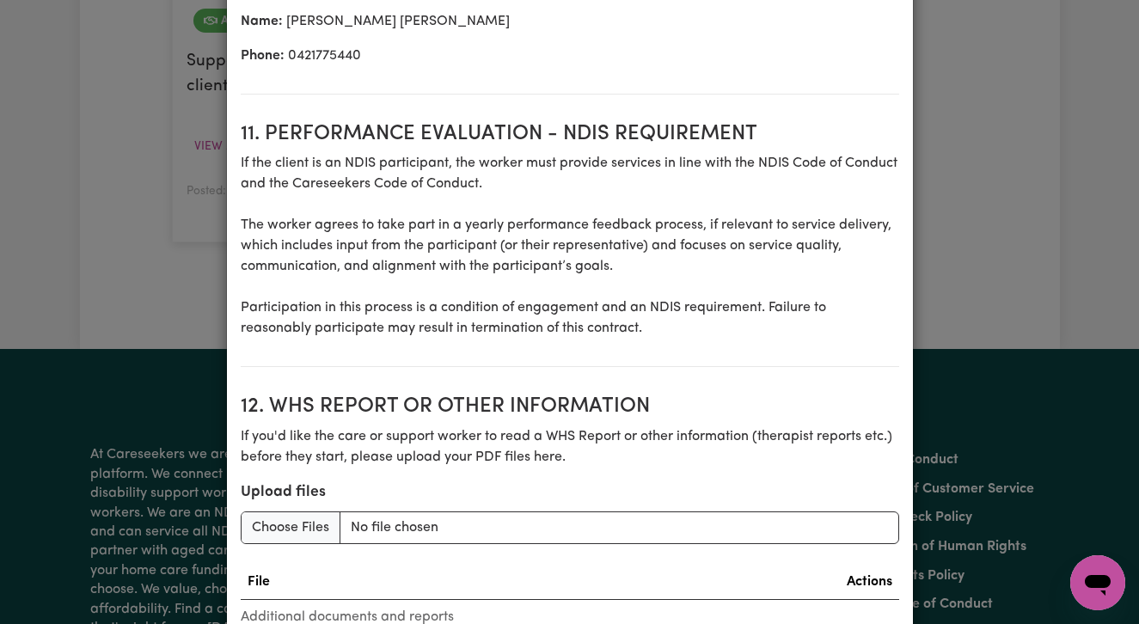
scroll to position [2505, 0]
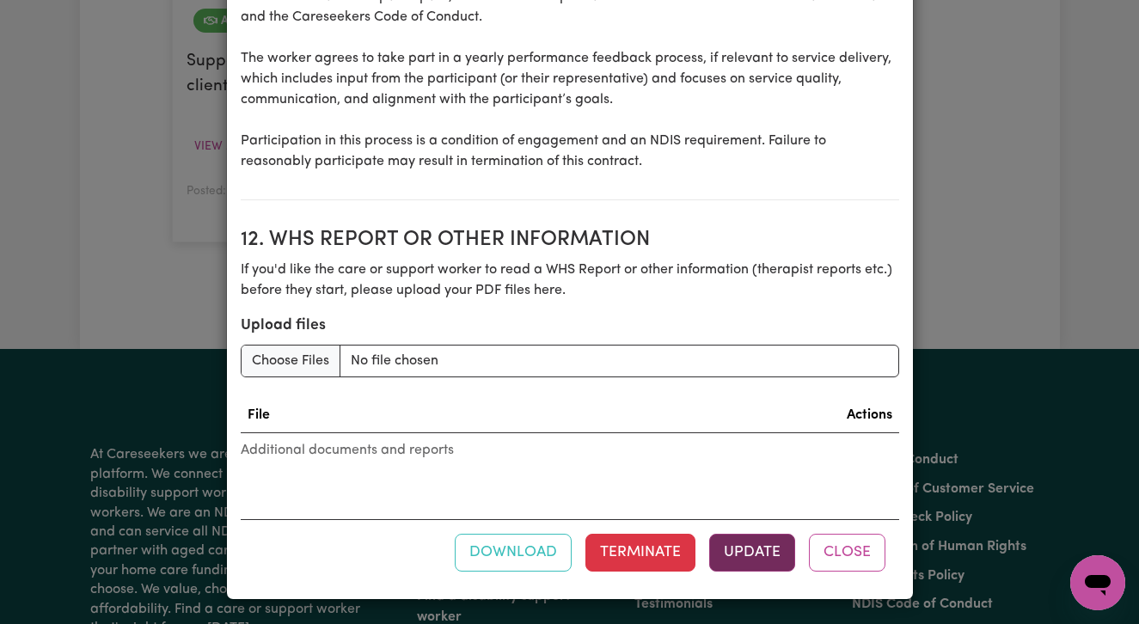
click at [740, 548] on button "Update" at bounding box center [752, 553] width 86 height 38
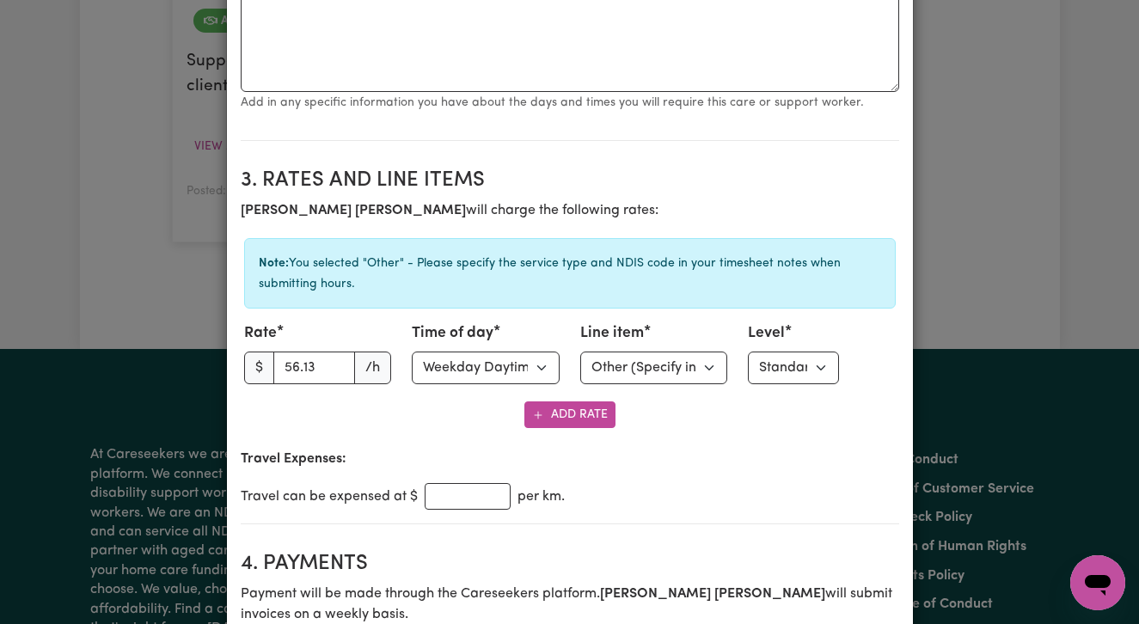
scroll to position [0, 0]
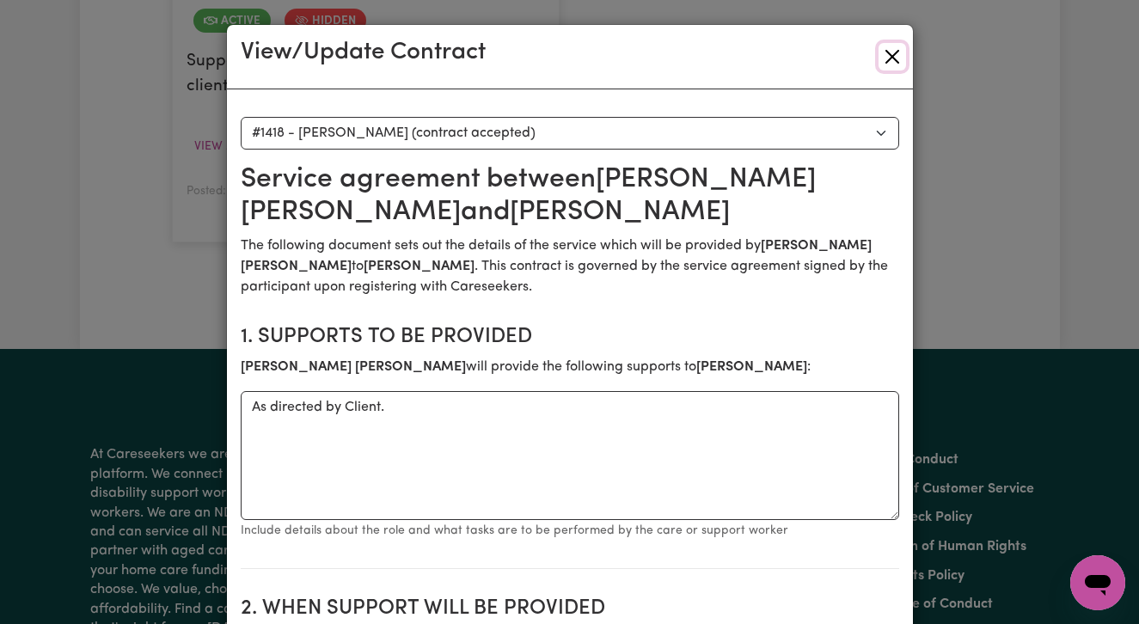
click at [890, 59] on button "Close" at bounding box center [892, 57] width 28 height 28
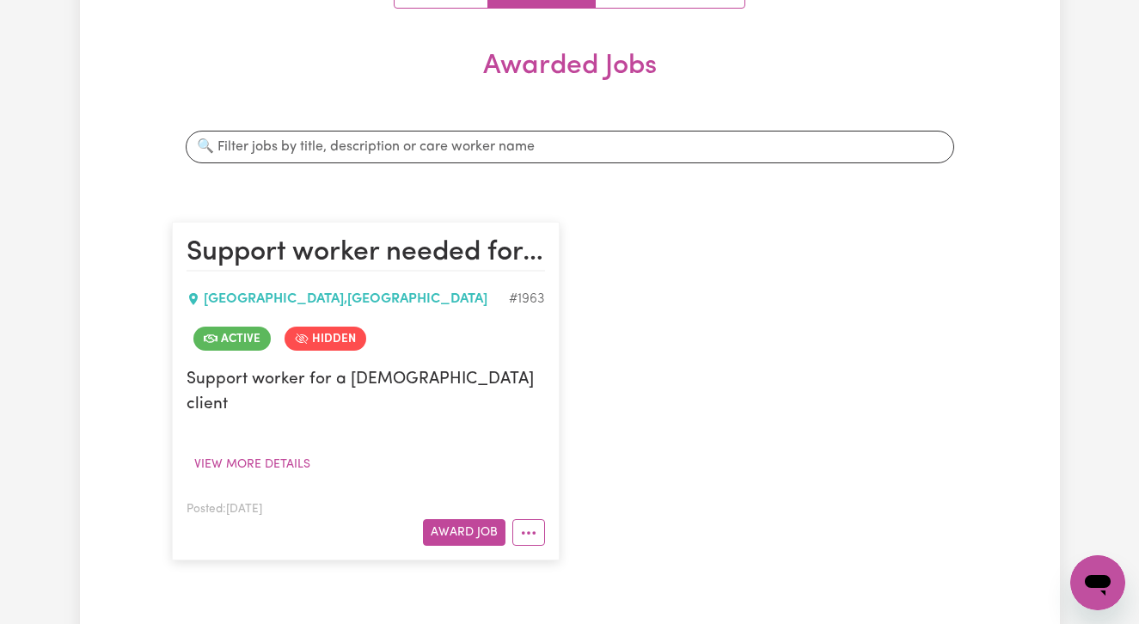
scroll to position [321, 0]
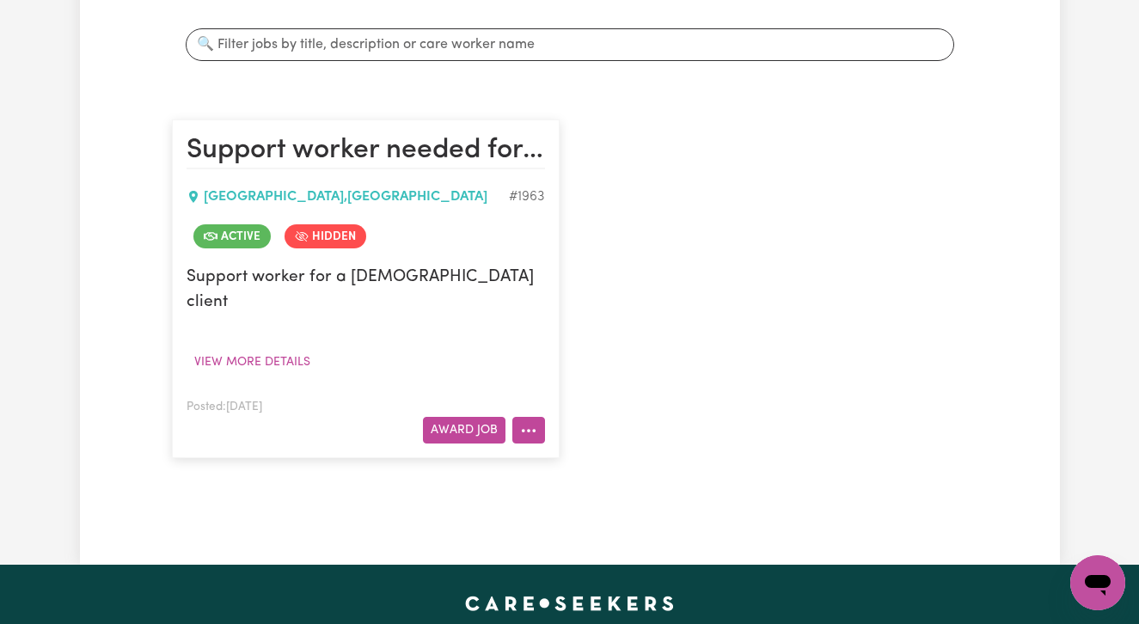
click at [533, 417] on button "More options" at bounding box center [528, 430] width 33 height 27
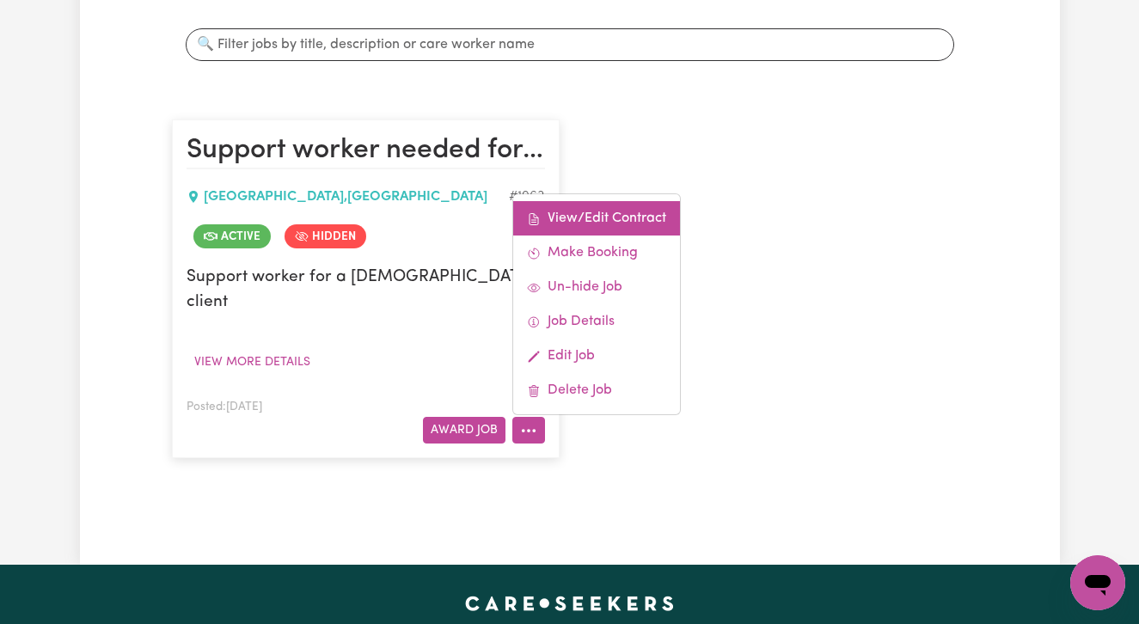
click at [590, 201] on link "View/Edit Contract" at bounding box center [596, 218] width 167 height 34
select select "WEEKDAY_DAYTIME"
select select "OTHER"
select select "ONE"
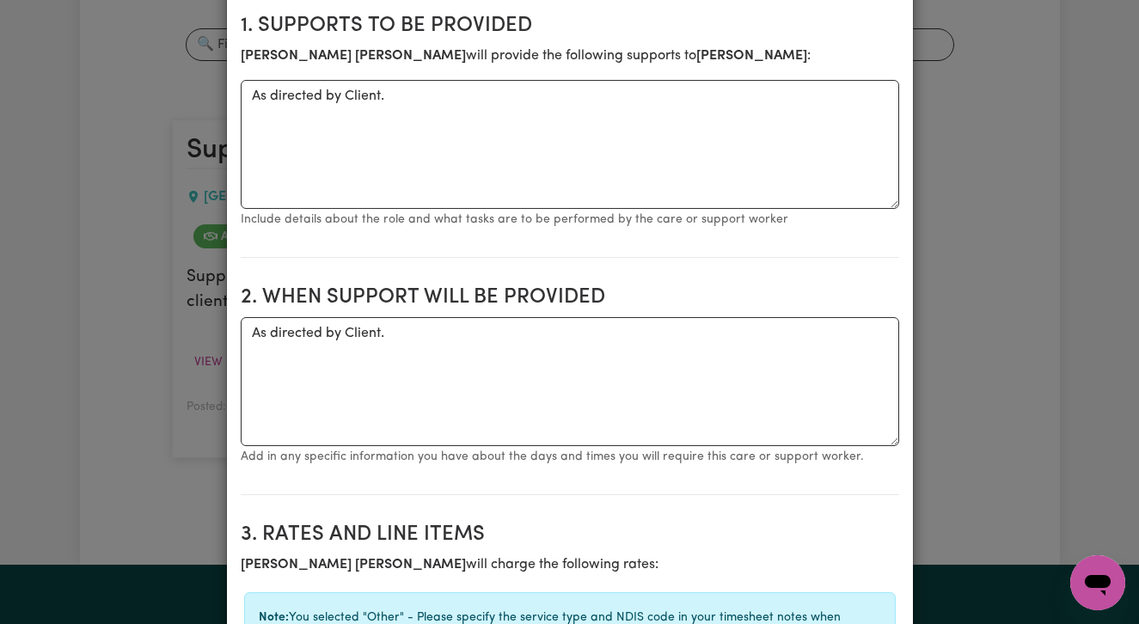
scroll to position [0, 0]
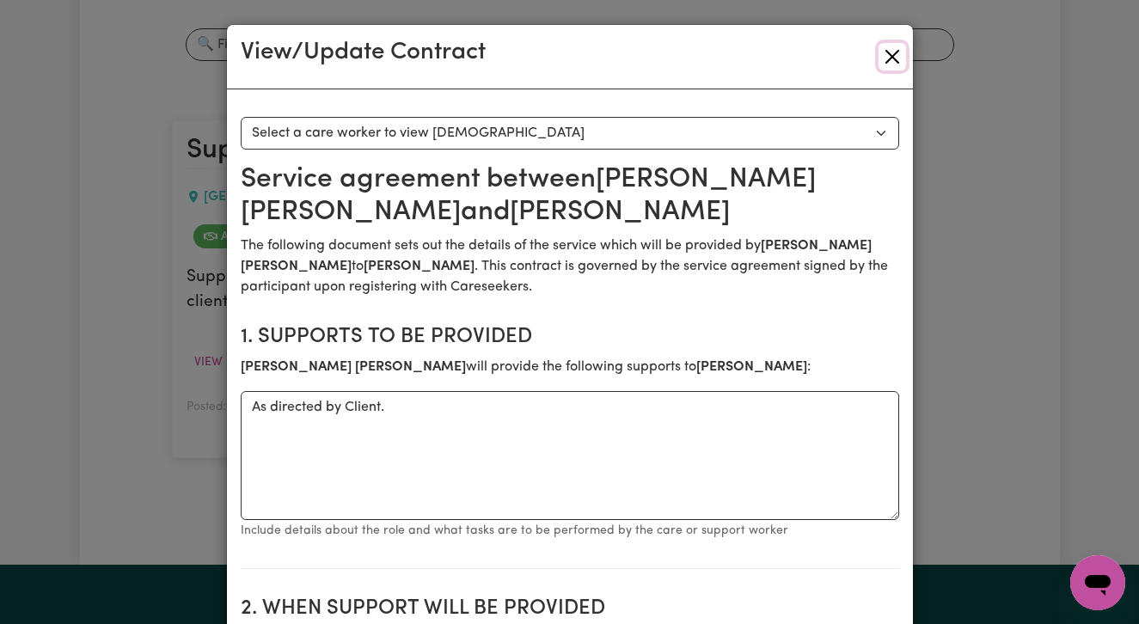
click at [892, 58] on button "Close" at bounding box center [892, 57] width 28 height 28
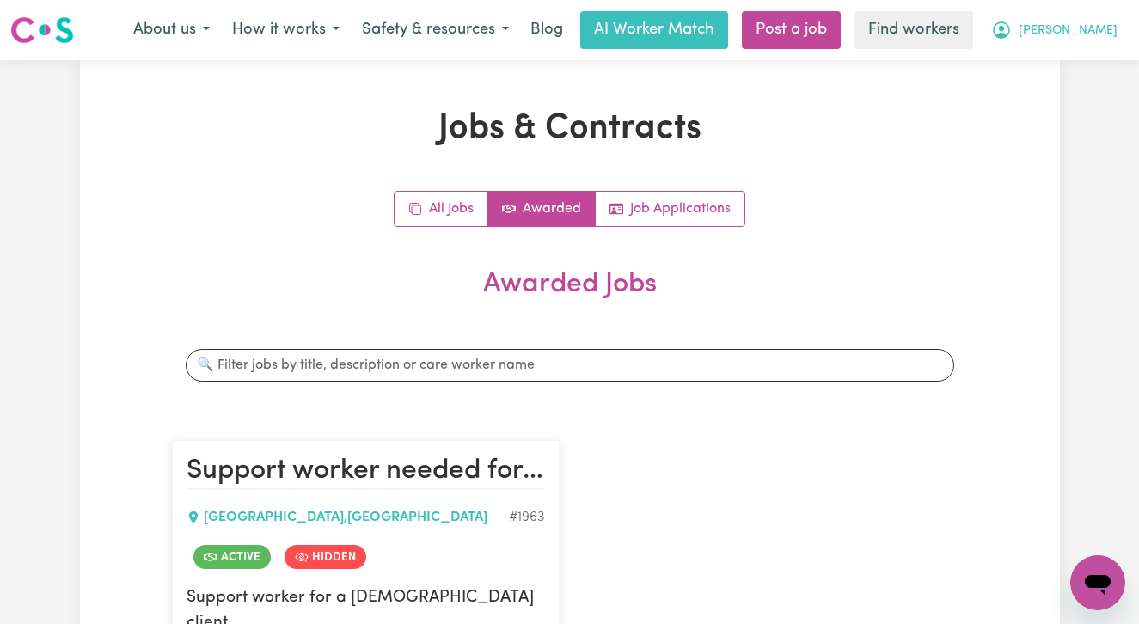
click at [1110, 22] on span "[PERSON_NAME]" at bounding box center [1067, 30] width 99 height 19
click at [1066, 107] on link "Logout" at bounding box center [1060, 99] width 136 height 33
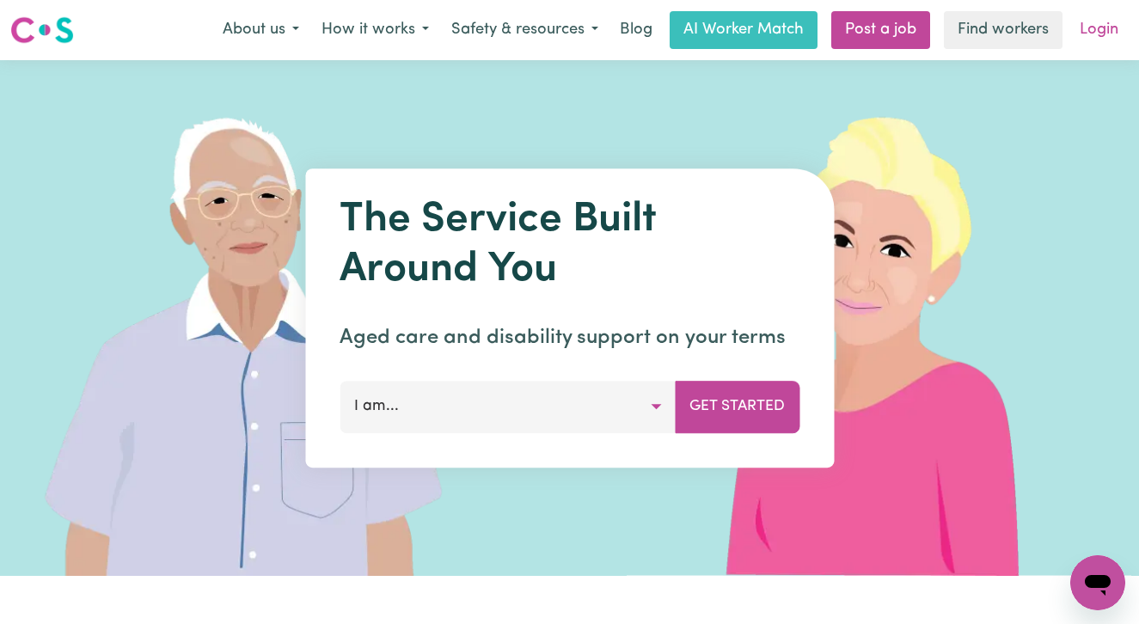
click at [1100, 30] on link "Login" at bounding box center [1098, 30] width 59 height 38
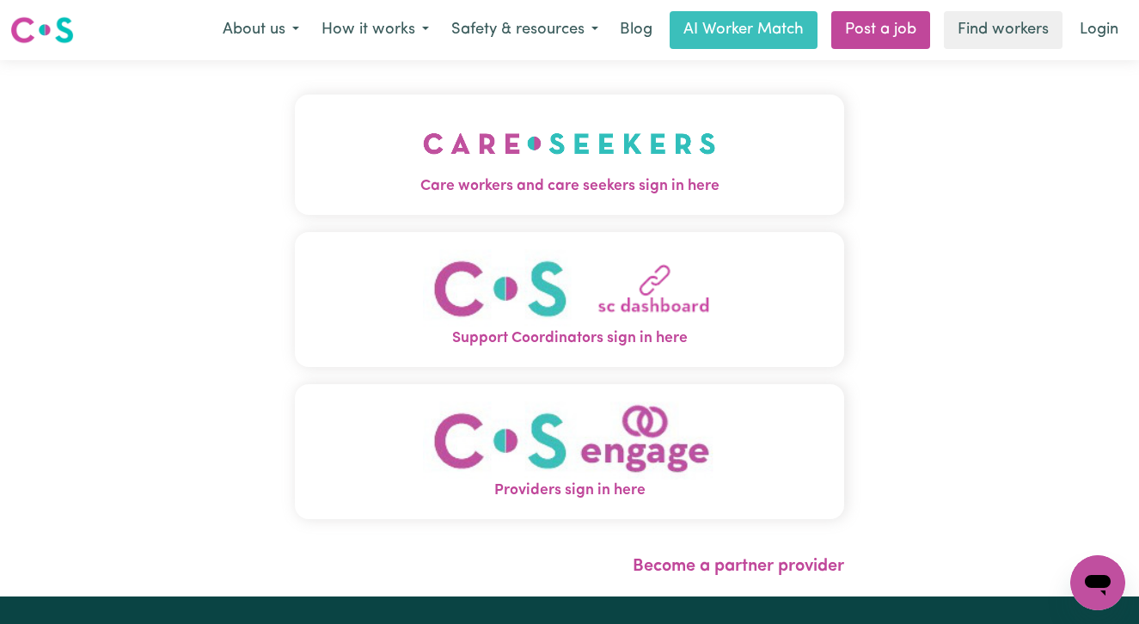
click at [464, 137] on img "Care workers and care seekers sign in here" at bounding box center [569, 144] width 293 height 64
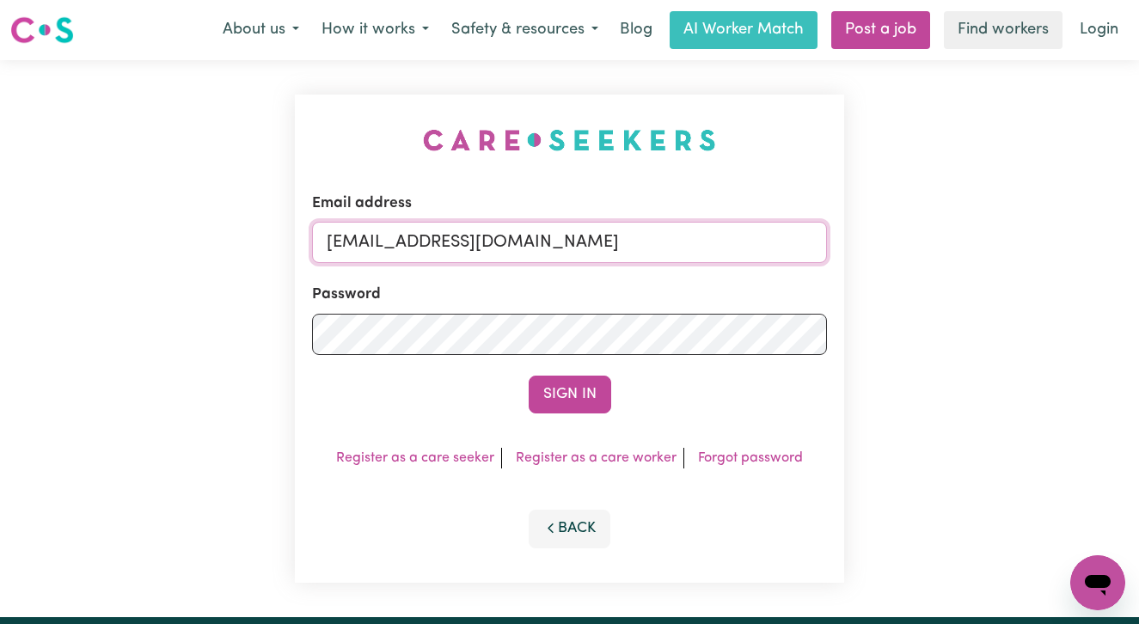
drag, startPoint x: 616, startPoint y: 251, endPoint x: 202, endPoint y: 200, distance: 417.4
click at [202, 200] on div "Email address [EMAIL_ADDRESS][DOMAIN_NAME] Password Sign In Register as a care …" at bounding box center [569, 338] width 1139 height 557
paste input "[PERSON_NAME][EMAIL_ADDRESS][PERSON_NAME][DOMAIN_NAME]"
type input "[EMAIL_ADDRESS][PERSON_NAME][PERSON_NAME][DOMAIN_NAME]"
click at [529, 376] on button "Sign In" at bounding box center [570, 395] width 83 height 38
